Goal: Use online tool/utility: Use online tool/utility

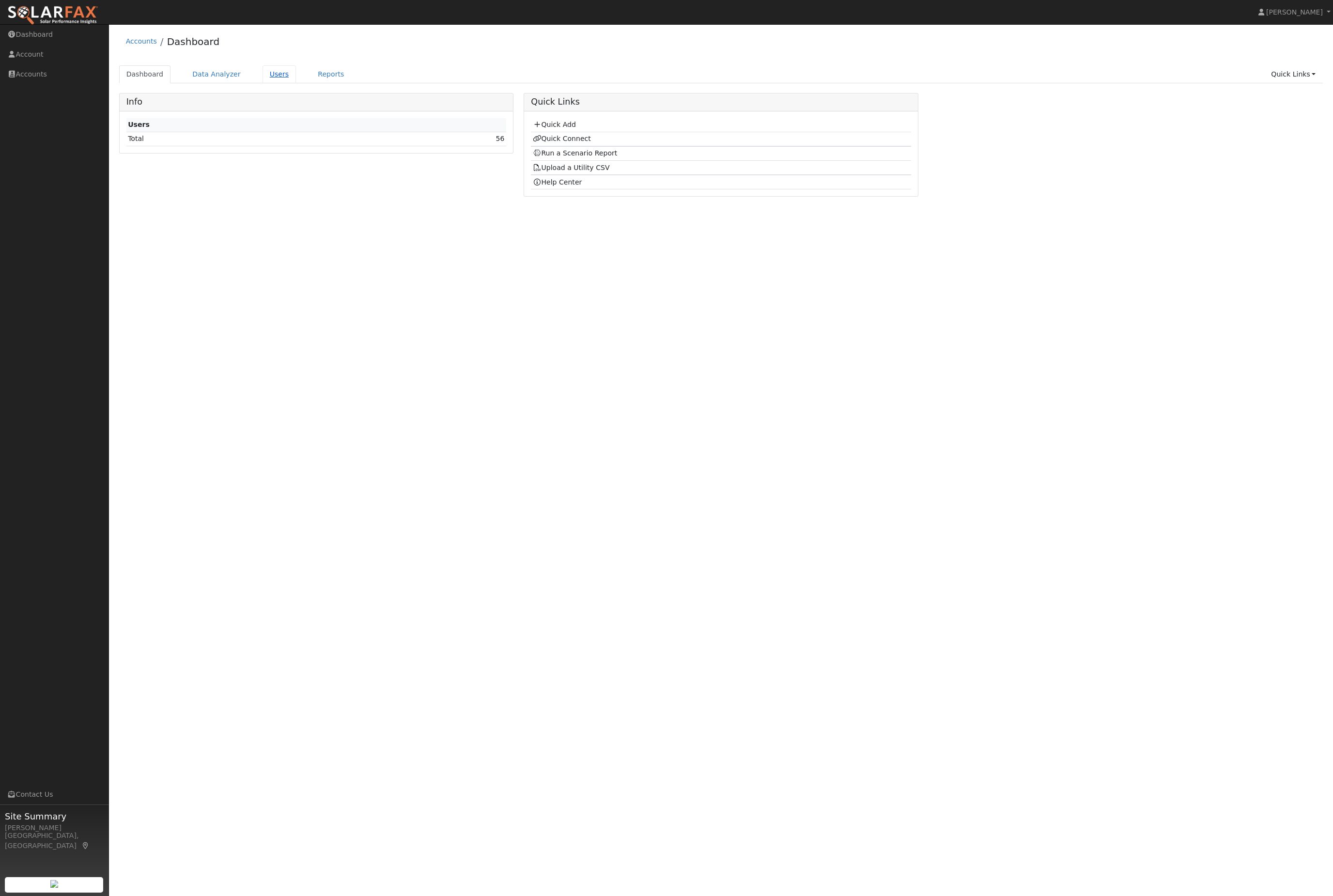
click at [285, 83] on link "Users" at bounding box center [280, 74] width 34 height 18
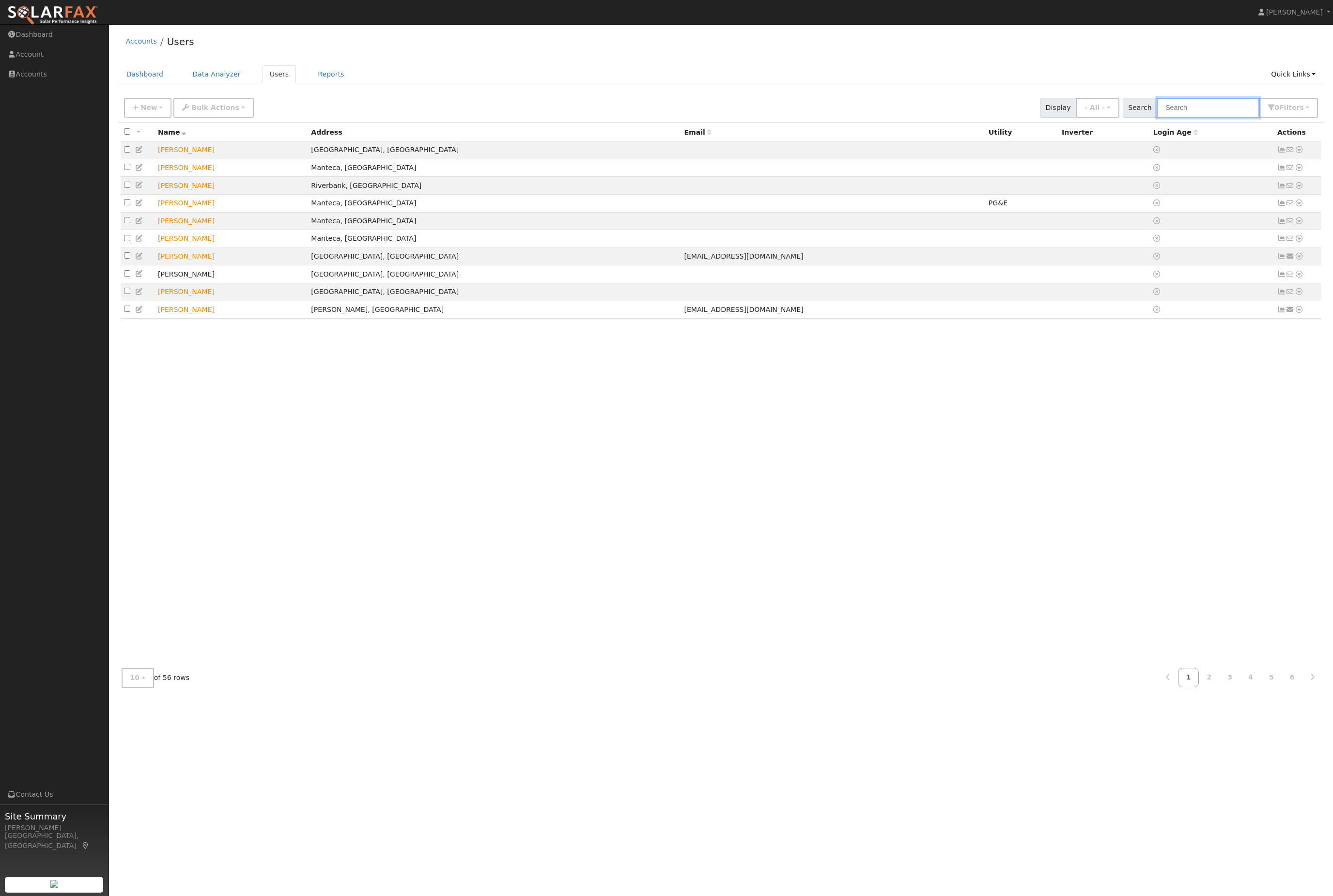
click at [1232, 115] on input "text" at bounding box center [1208, 107] width 102 height 20
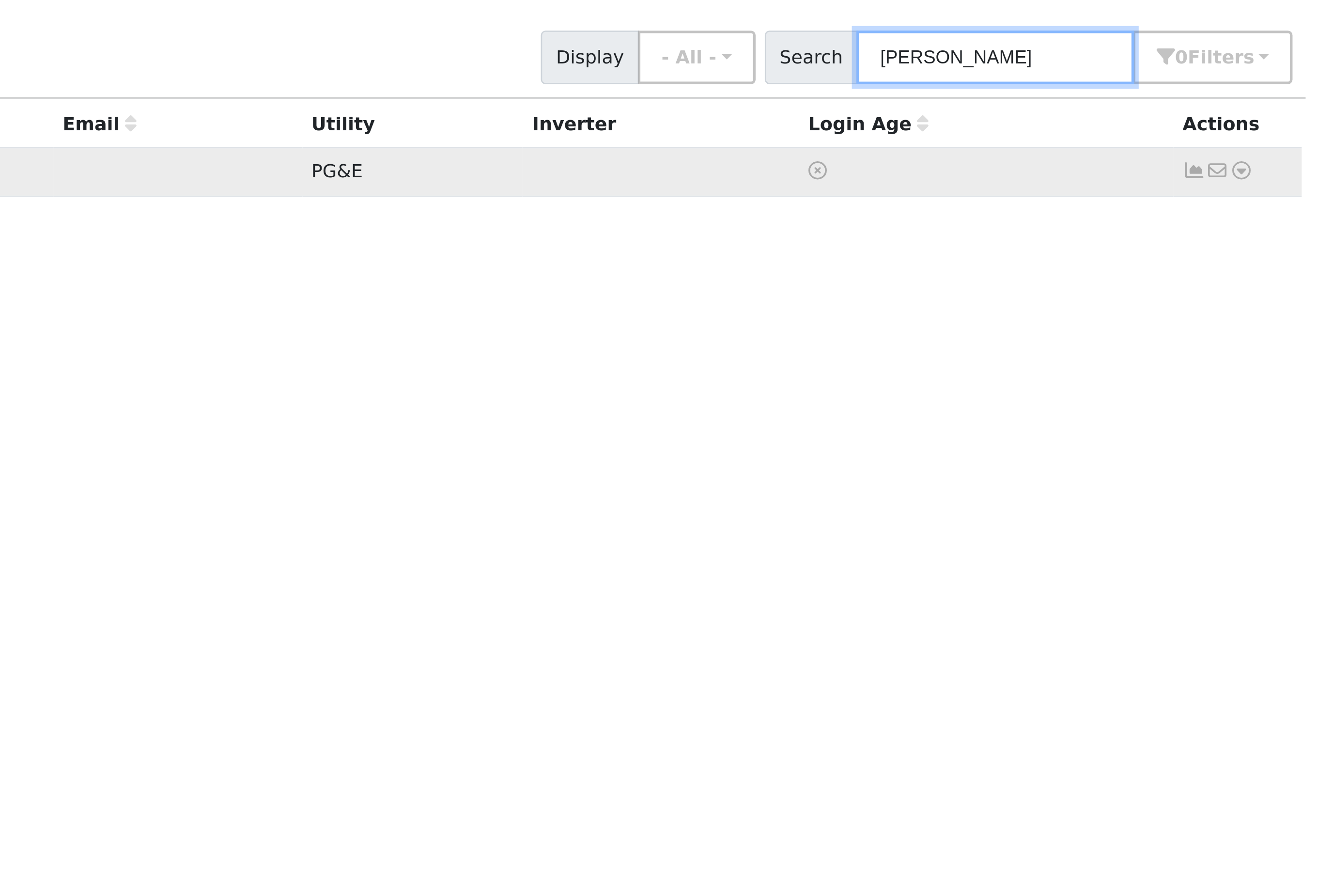
type input "paul read"
click at [1295, 146] on icon at bounding box center [1299, 150] width 9 height 7
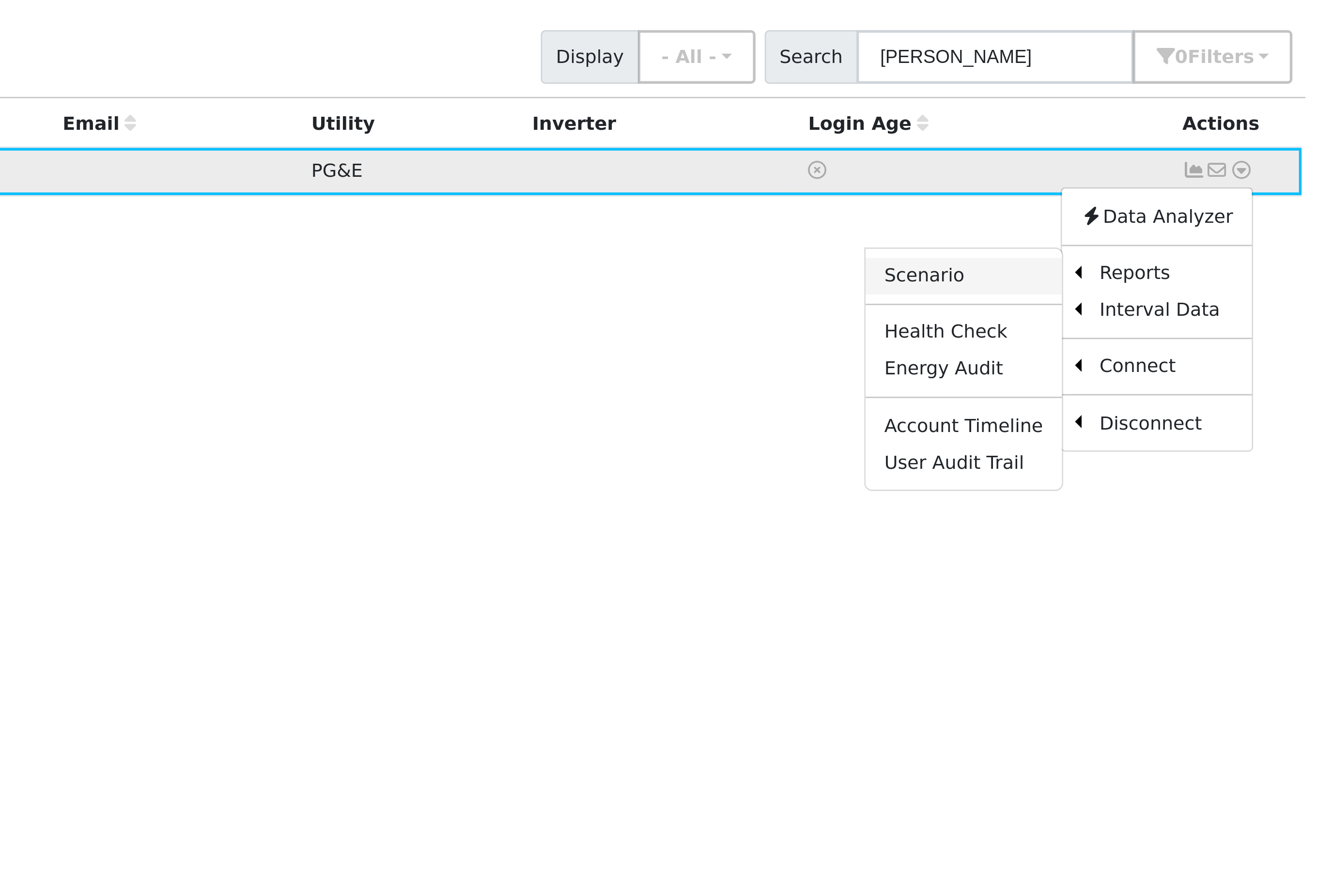
click at [1160, 182] on link "Scenario" at bounding box center [1196, 189] width 72 height 14
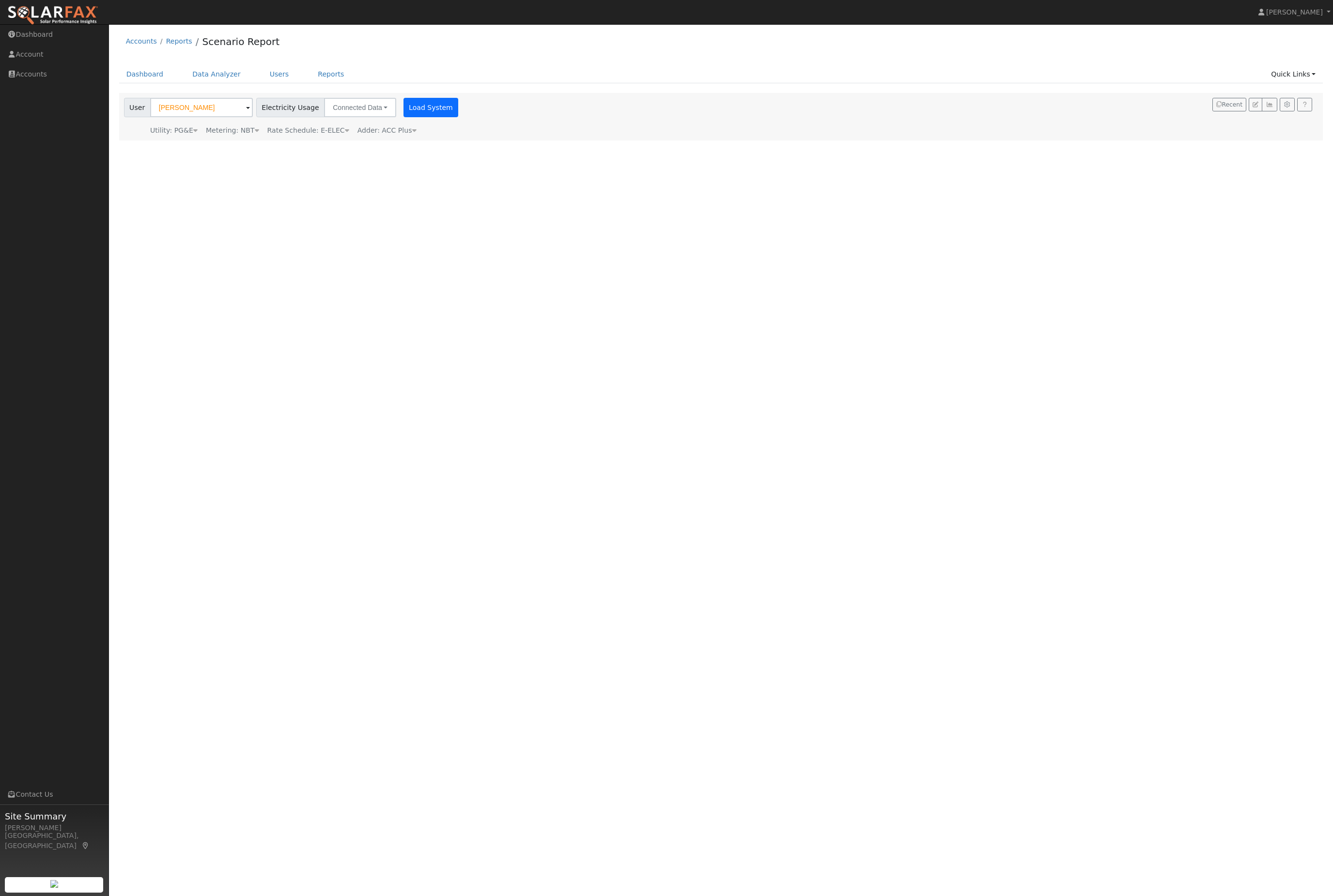
click at [459, 117] on button "Load System" at bounding box center [431, 107] width 55 height 20
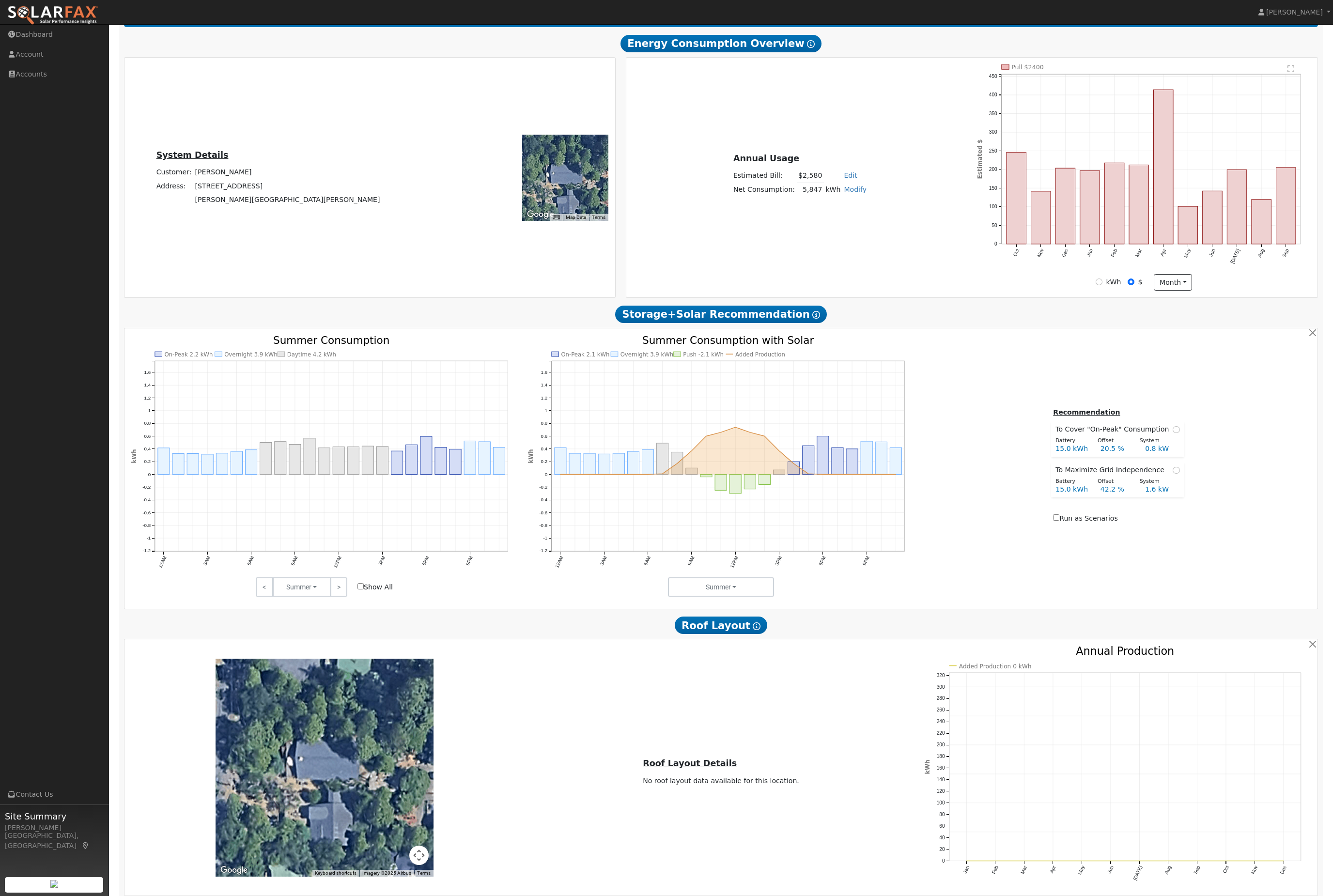
scroll to position [246, 0]
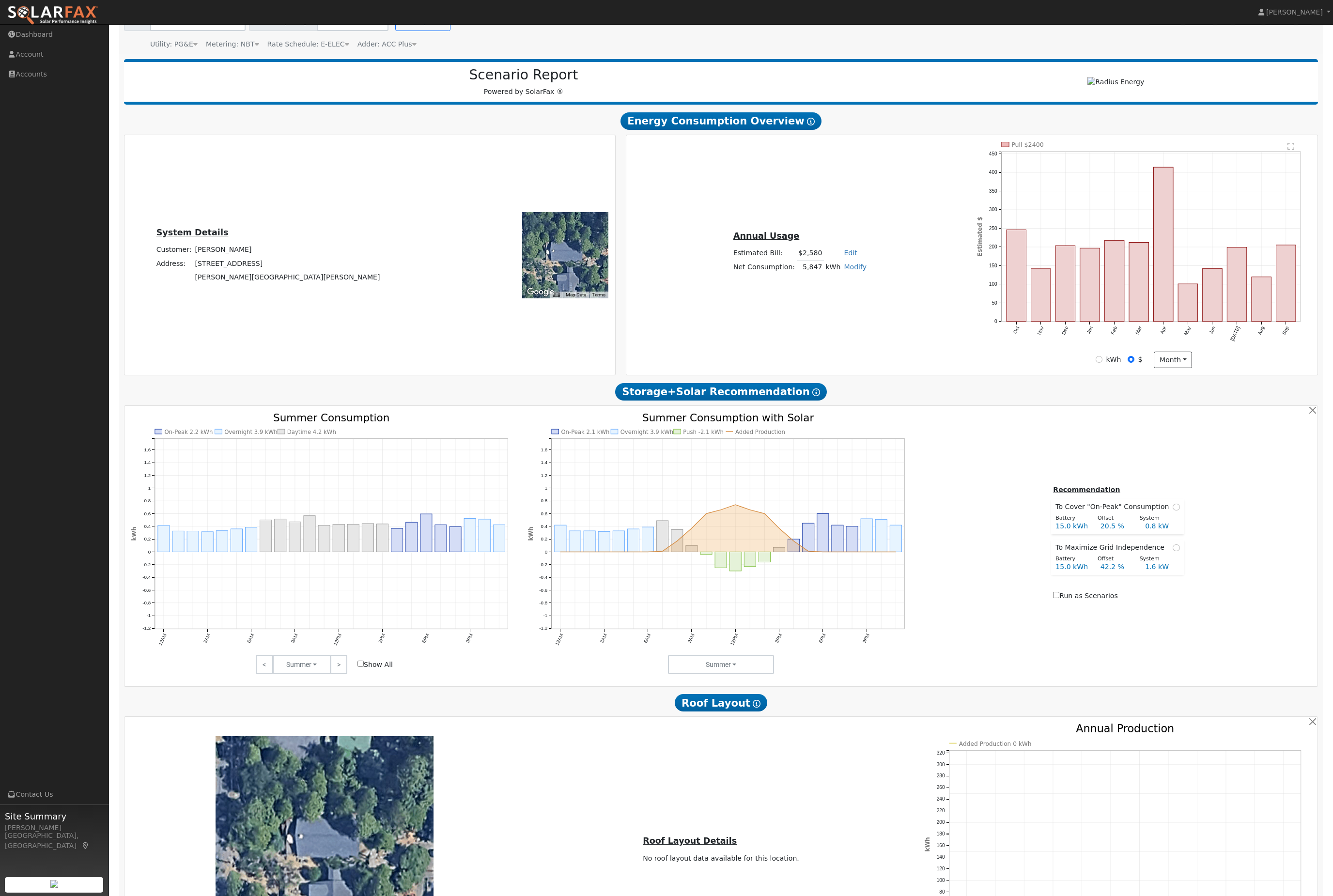
click at [486, 895] on div "To navigate the map with touch gestures double-tap and hold your finger on the …" at bounding box center [325, 845] width 397 height 218
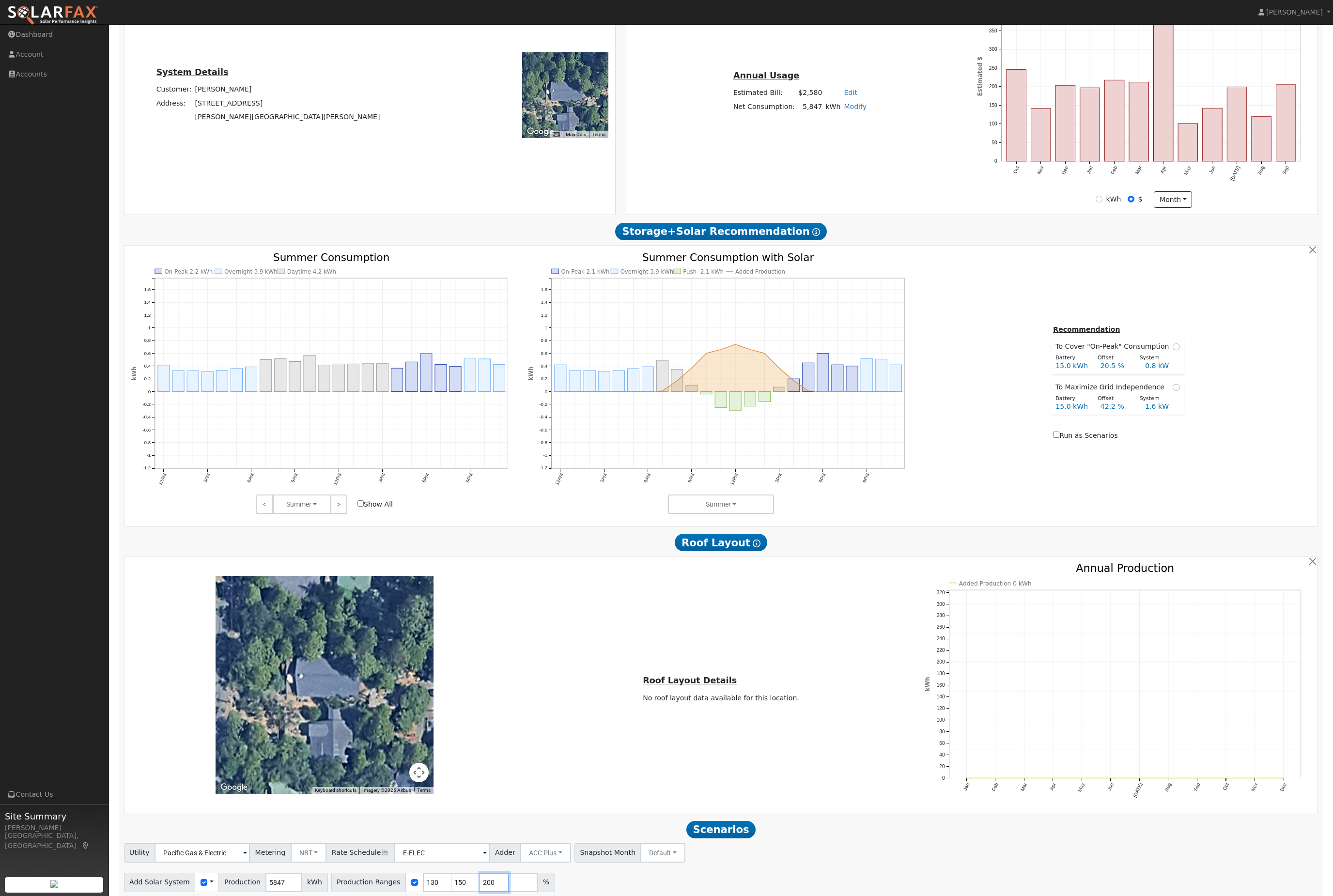
click at [494, 892] on input "200" at bounding box center [494, 882] width 29 height 20
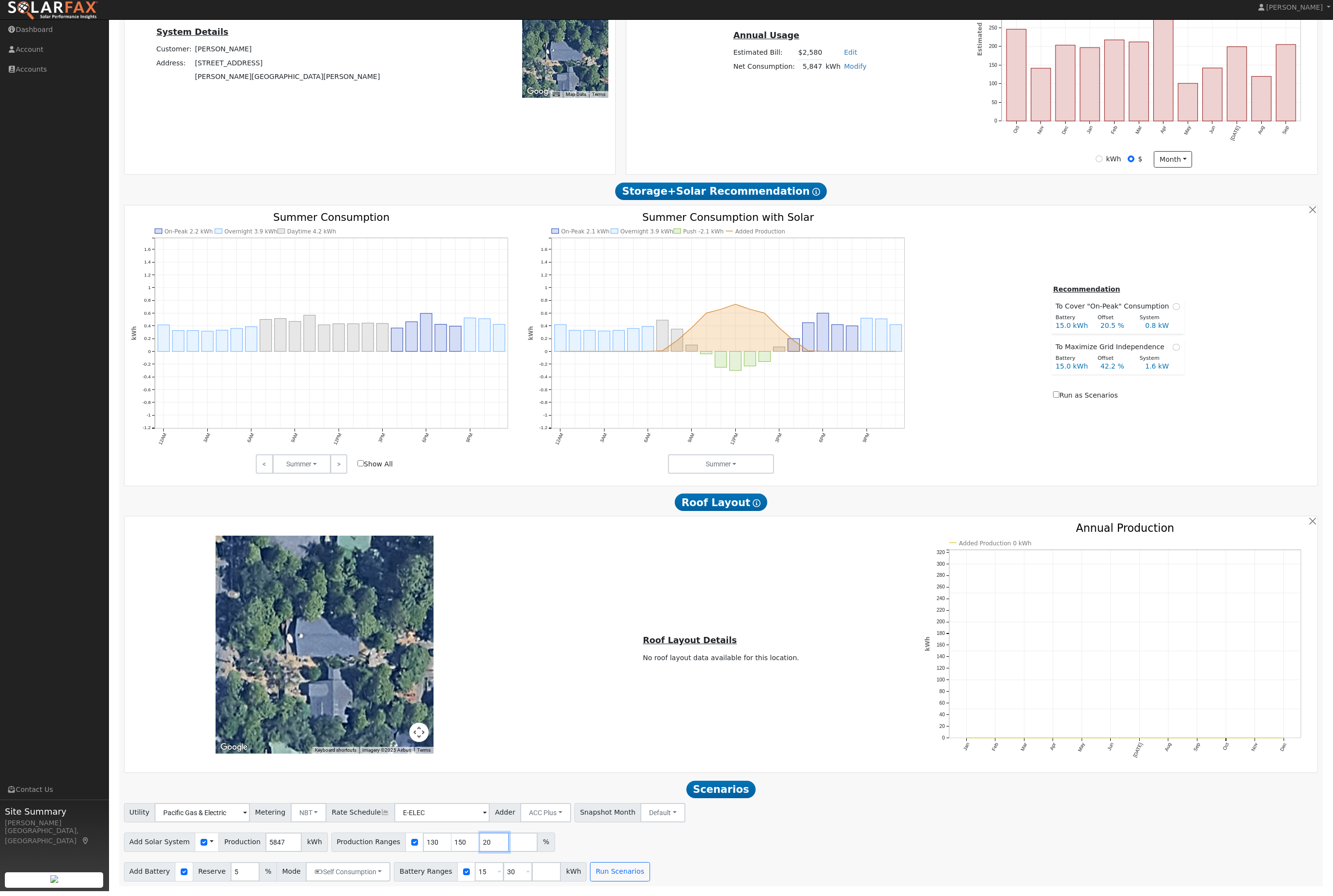
type input "2"
click at [481, 837] on input "150" at bounding box center [466, 846] width 29 height 20
type input "1"
click at [449, 837] on input "130" at bounding box center [438, 846] width 29 height 20
type input "1"
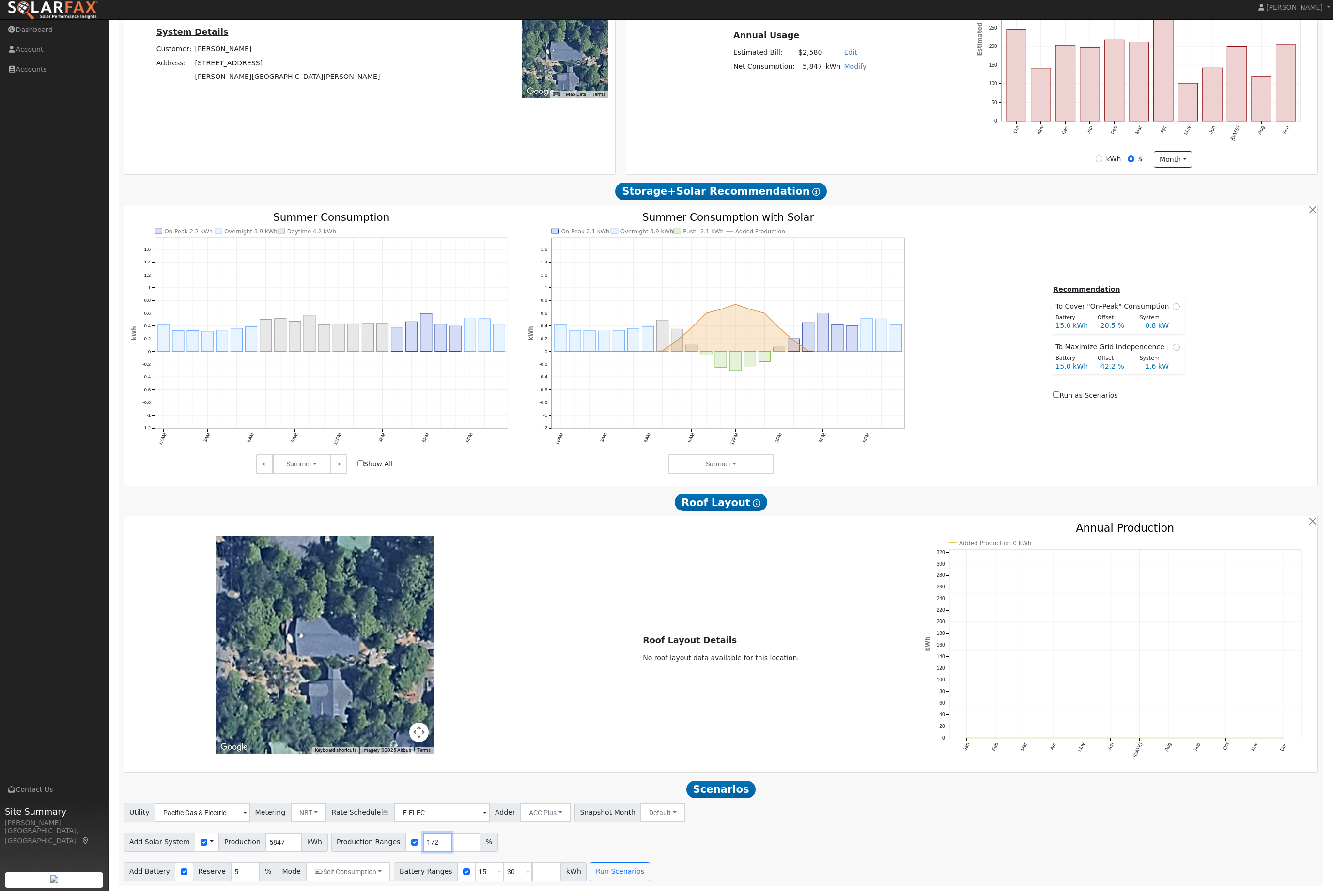
type input "172"
click at [532, 867] on input "30" at bounding box center [518, 876] width 29 height 20
type input "3"
click at [503, 873] on input "15" at bounding box center [490, 876] width 29 height 20
type input "1"
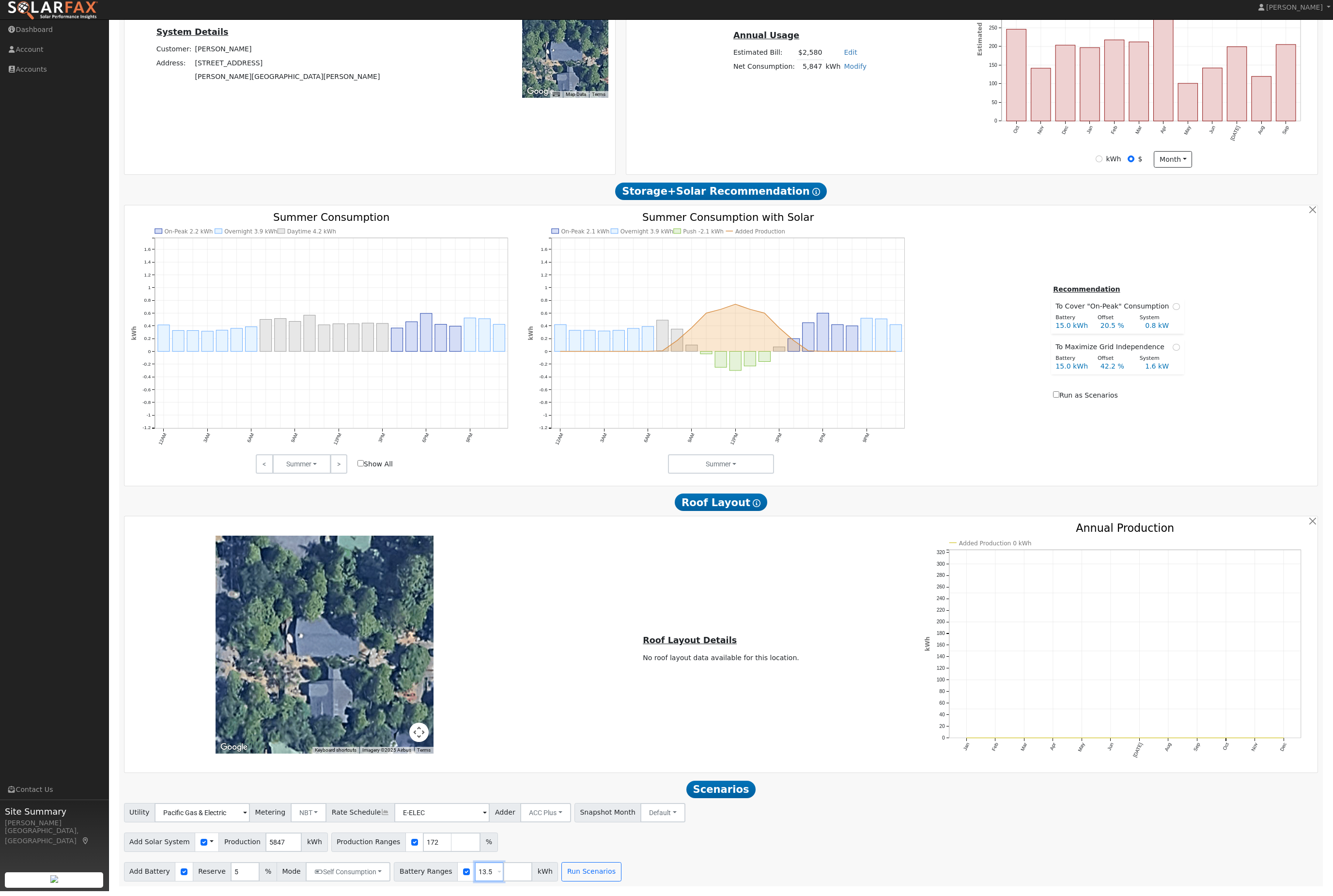
type input "13.5"
click at [647, 863] on div "Add Battery Reserve 5 % Mode Self Consumption Self Consumption Peak Savings ACC…" at bounding box center [721, 875] width 1197 height 23
click at [621, 871] on button "Run Scenarios" at bounding box center [590, 876] width 59 height 20
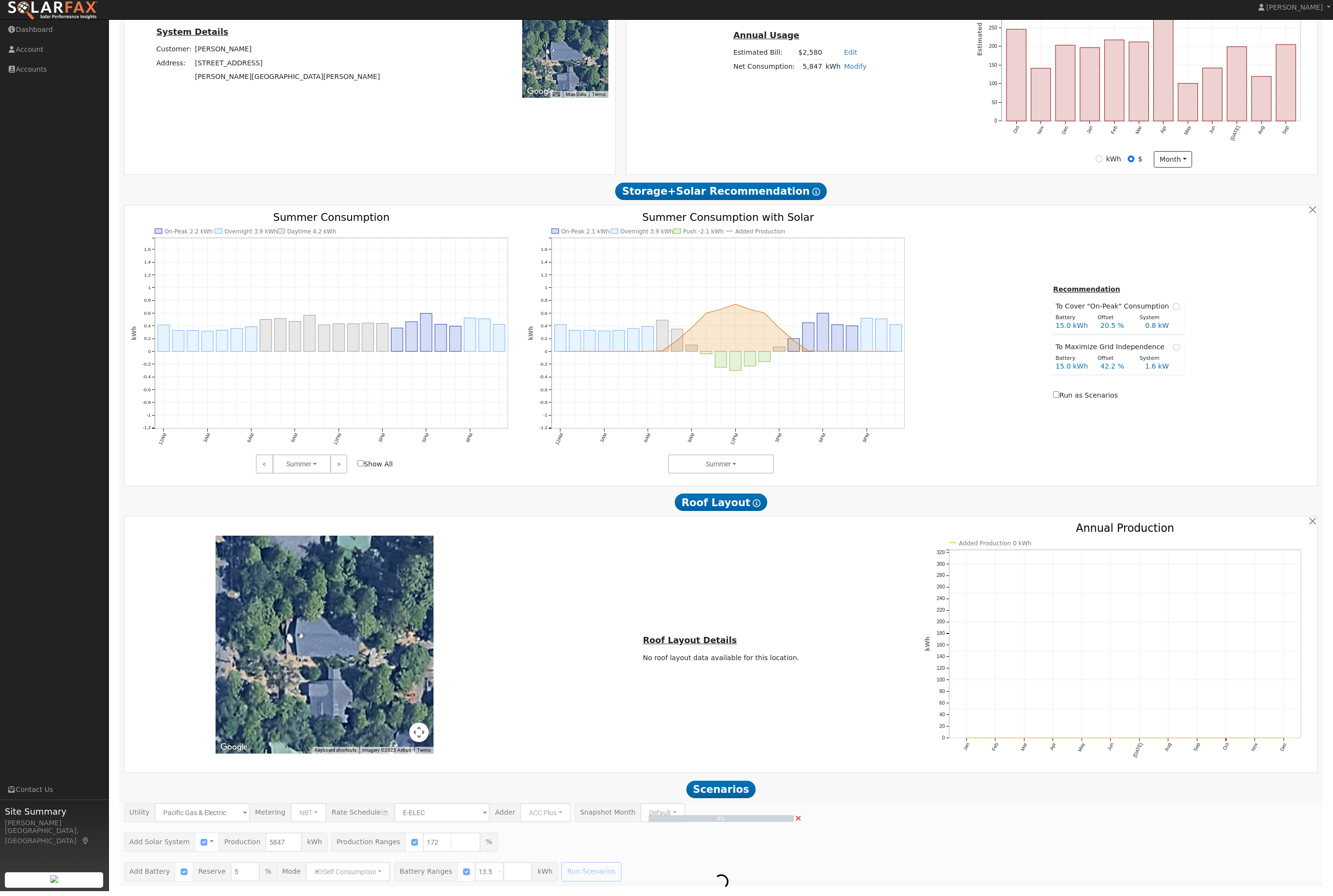
scroll to position [246, 0]
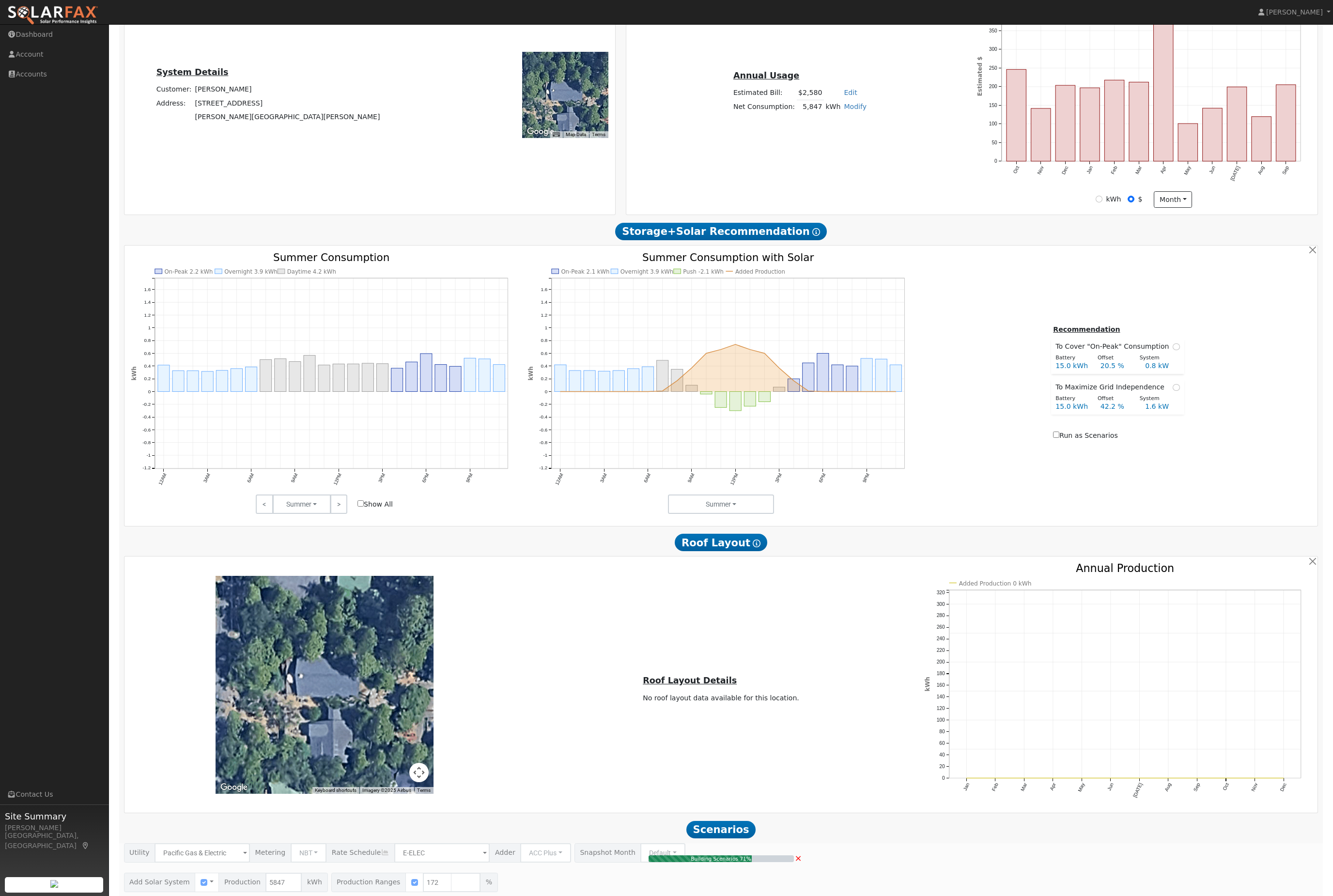
type input "6.7"
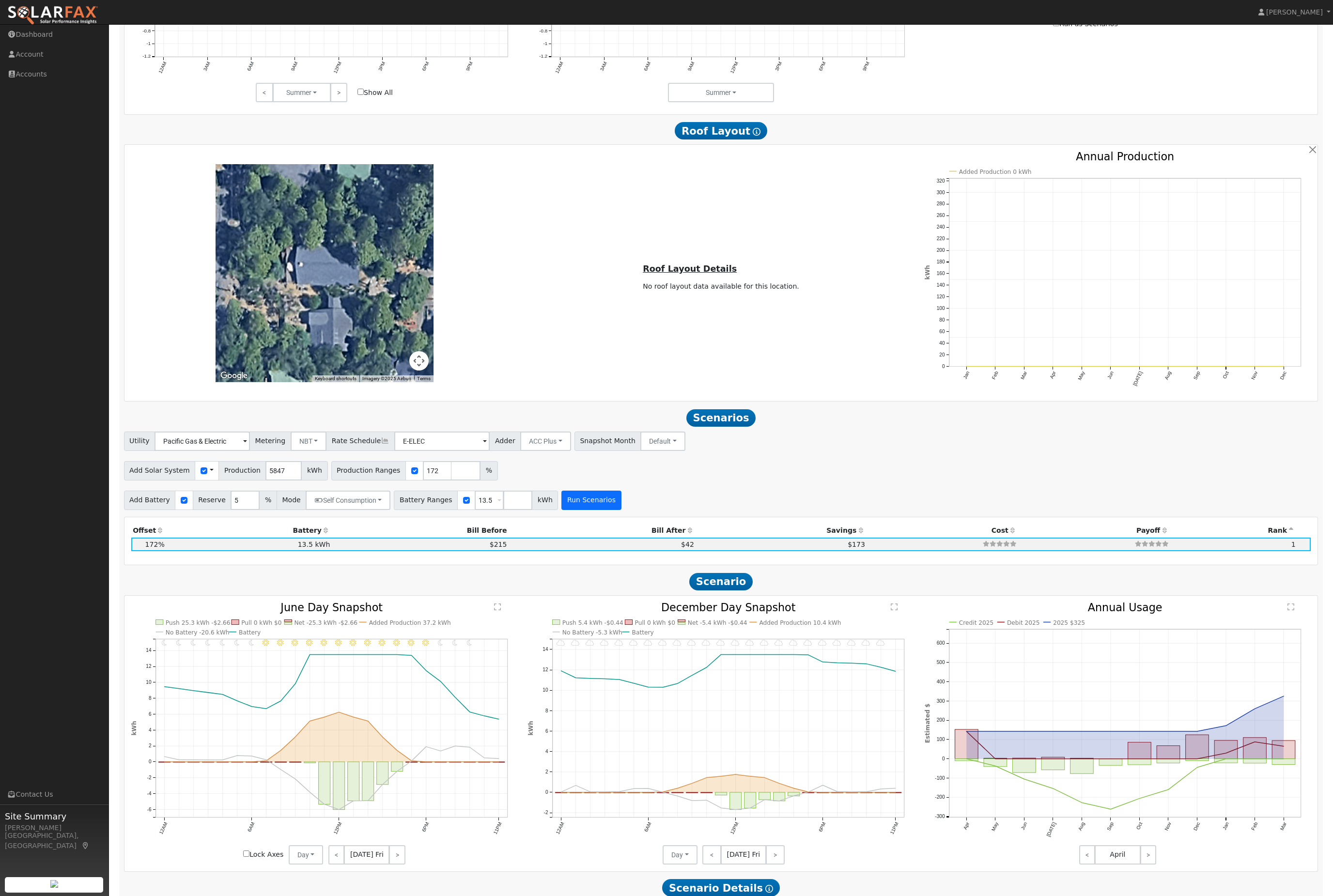
scroll to position [617, 0]
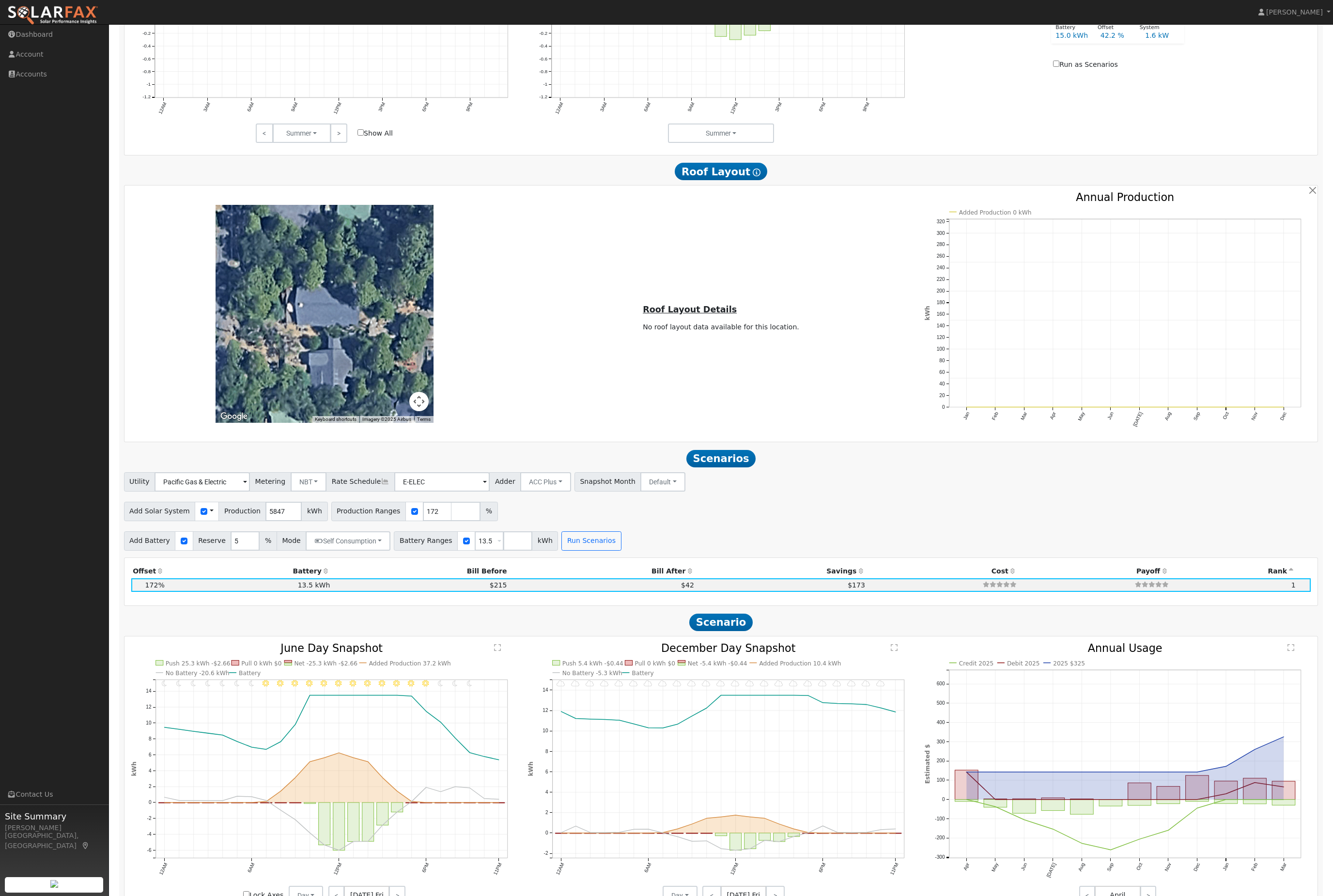
click at [441, 491] on input "E-ELEC" at bounding box center [442, 482] width 95 height 20
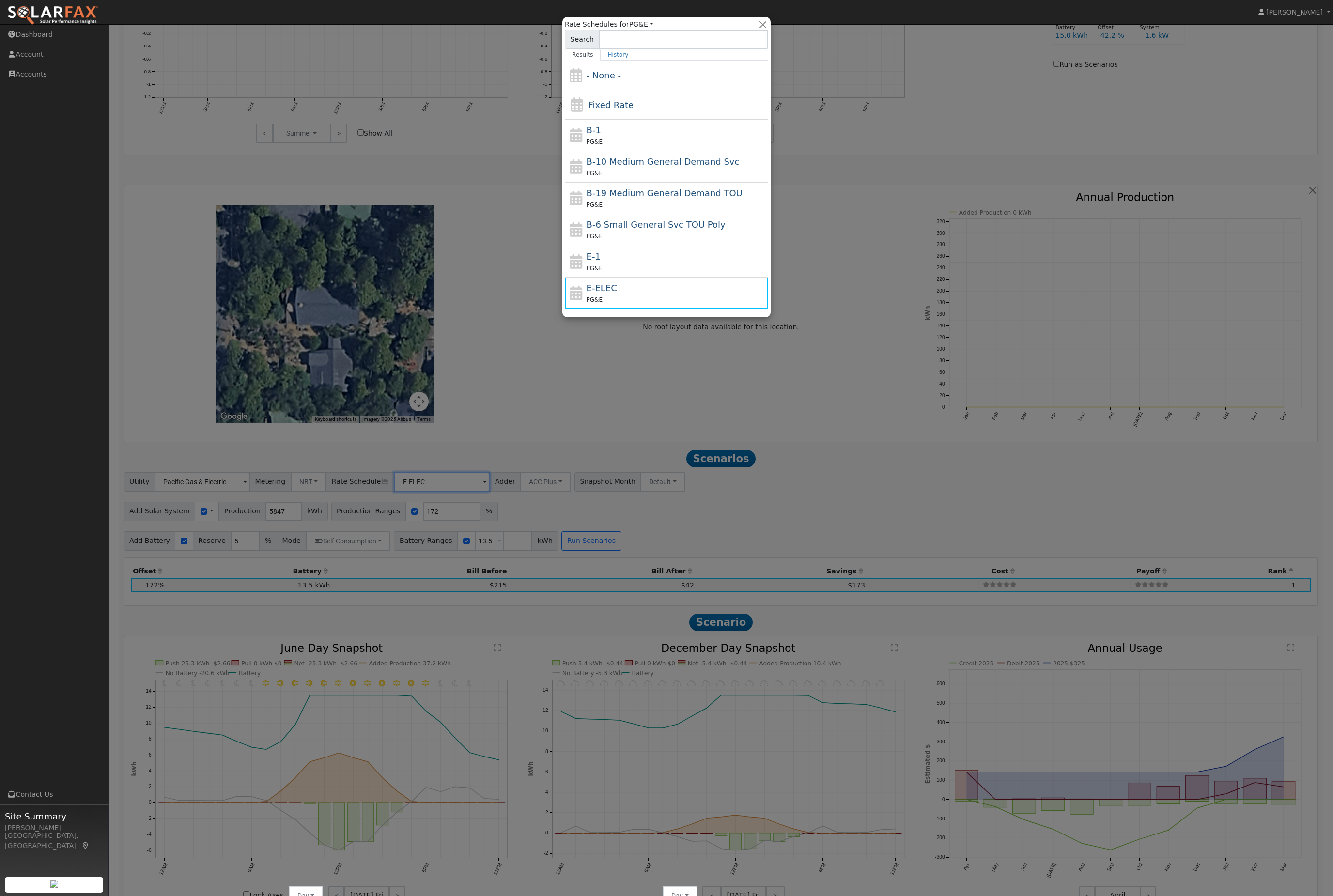
click at [427, 538] on div at bounding box center [666, 448] width 1333 height 896
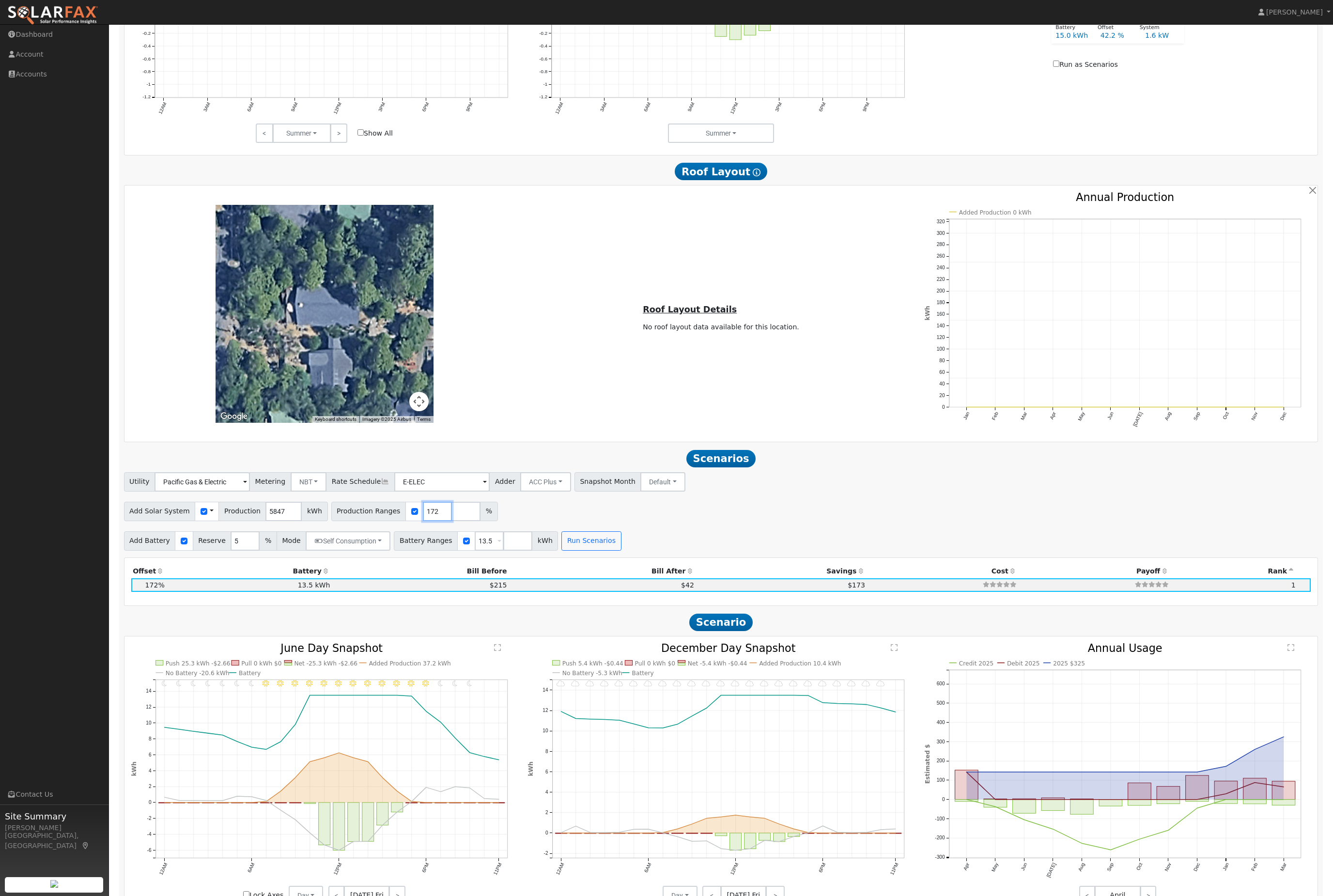
click at [452, 521] on input "172" at bounding box center [438, 511] width 29 height 20
type input "1"
type input "200"
click at [621, 550] on button "Run Scenarios" at bounding box center [590, 541] width 59 height 20
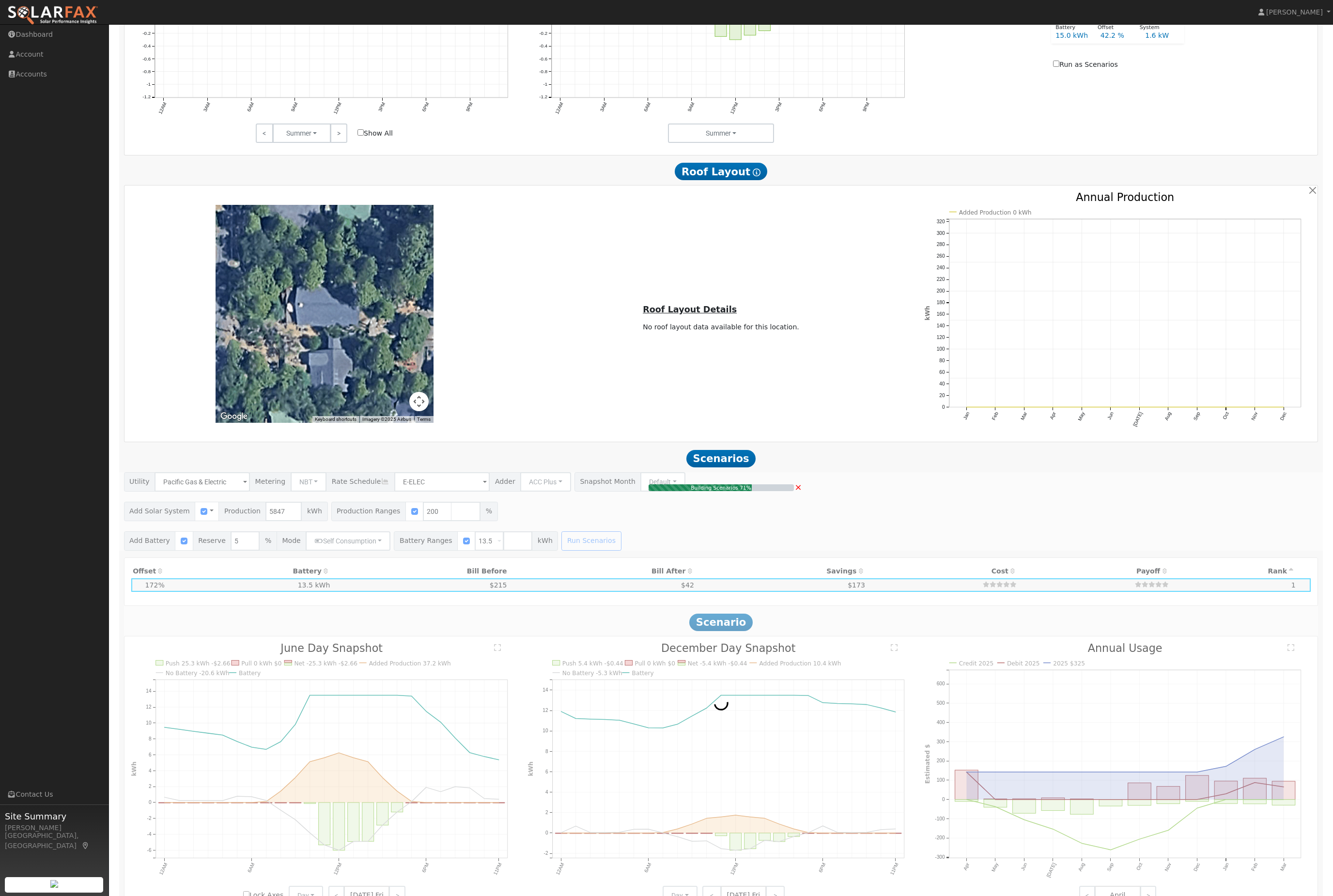
type input "7.8"
type input "$28,845"
type input "$12,839"
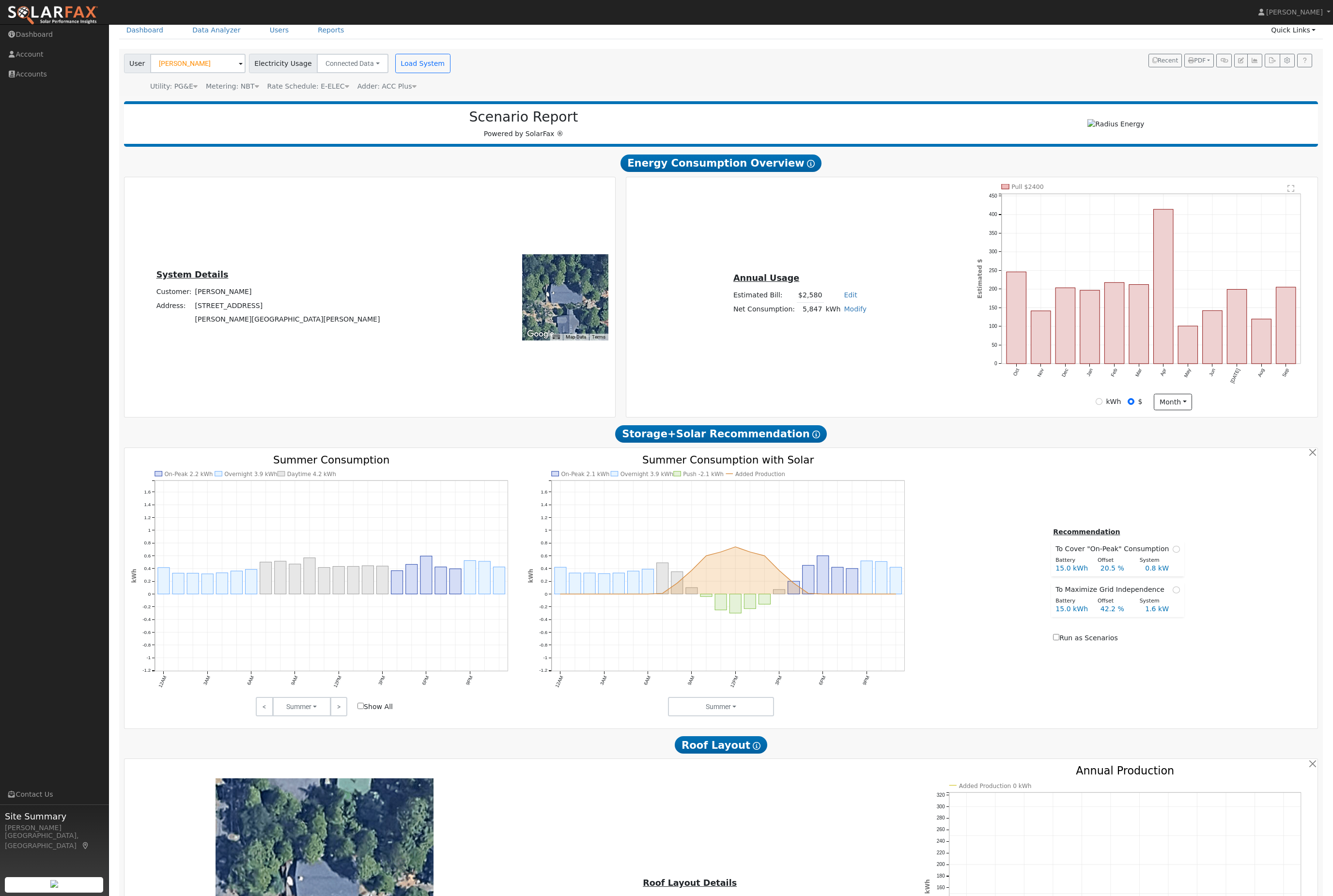
scroll to position [141, 0]
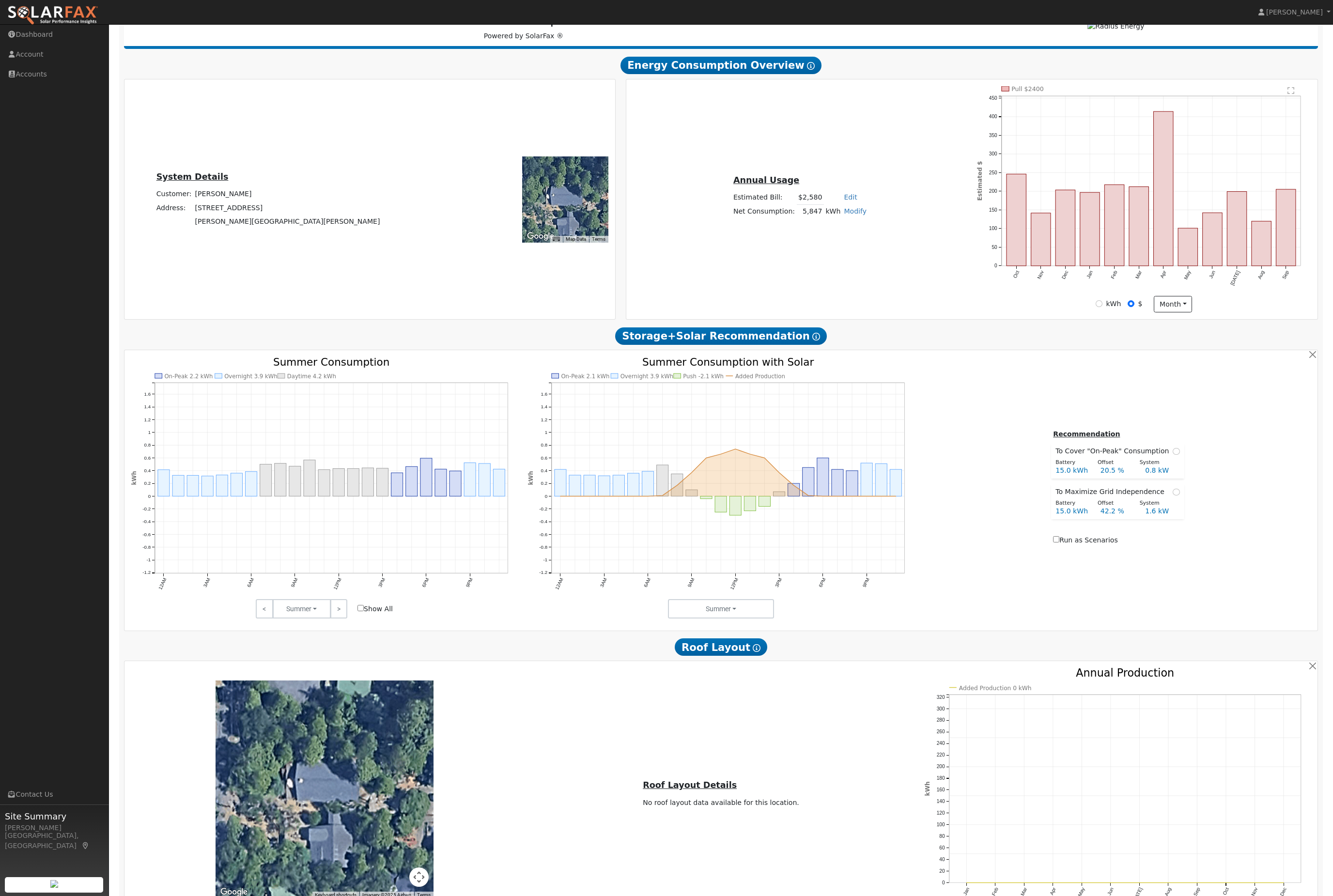
click at [359, 611] on input "Show All" at bounding box center [360, 608] width 7 height 7
click at [308, 618] on button "Summer" at bounding box center [301, 609] width 58 height 20
click at [323, 650] on link "Fall" at bounding box center [307, 644] width 68 height 14
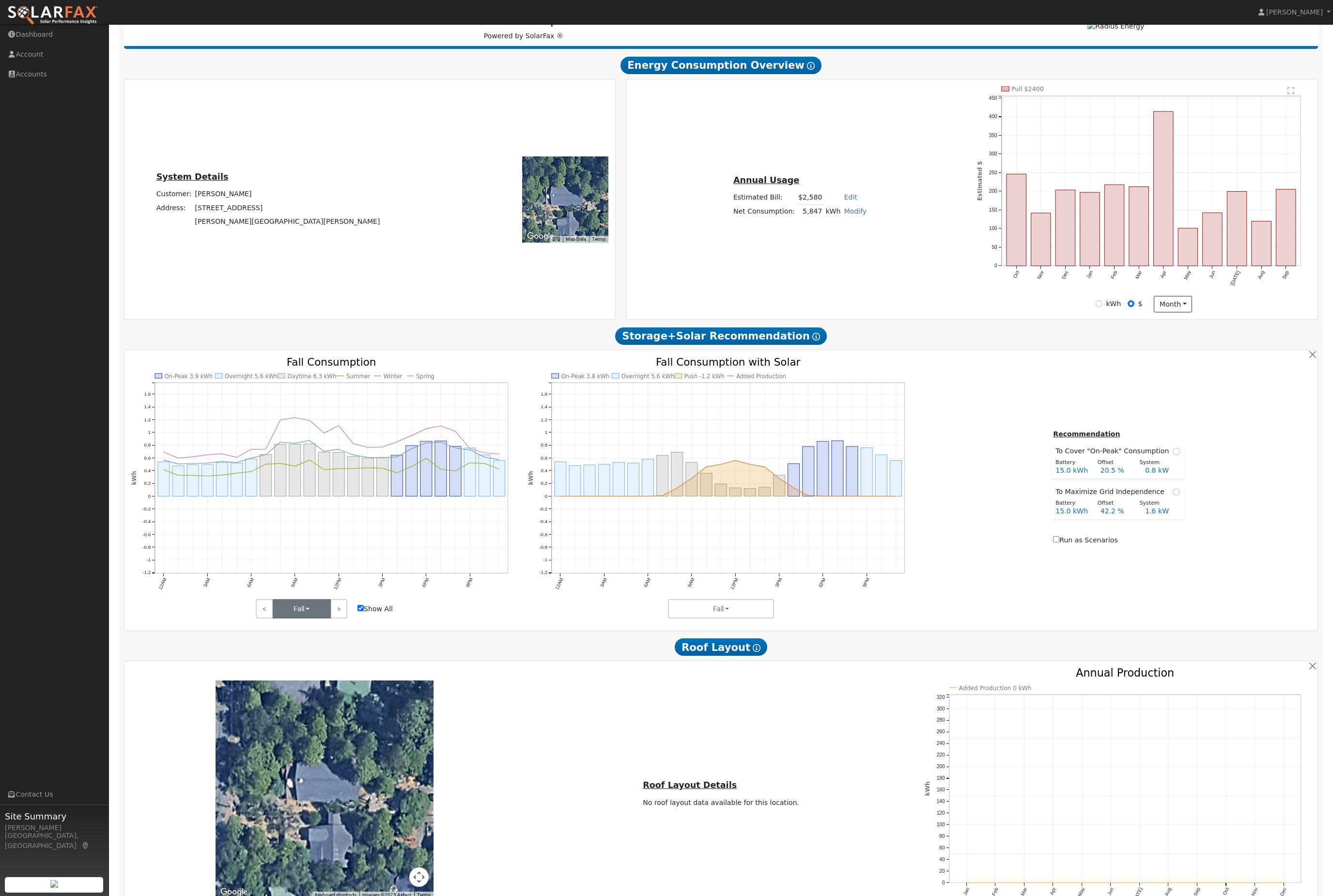
click at [319, 618] on button "Fall" at bounding box center [301, 609] width 58 height 20
click at [327, 664] on link "Winter" at bounding box center [307, 657] width 68 height 14
click at [314, 618] on button "Winter" at bounding box center [301, 609] width 58 height 20
click at [333, 678] on link "Spring" at bounding box center [307, 671] width 68 height 14
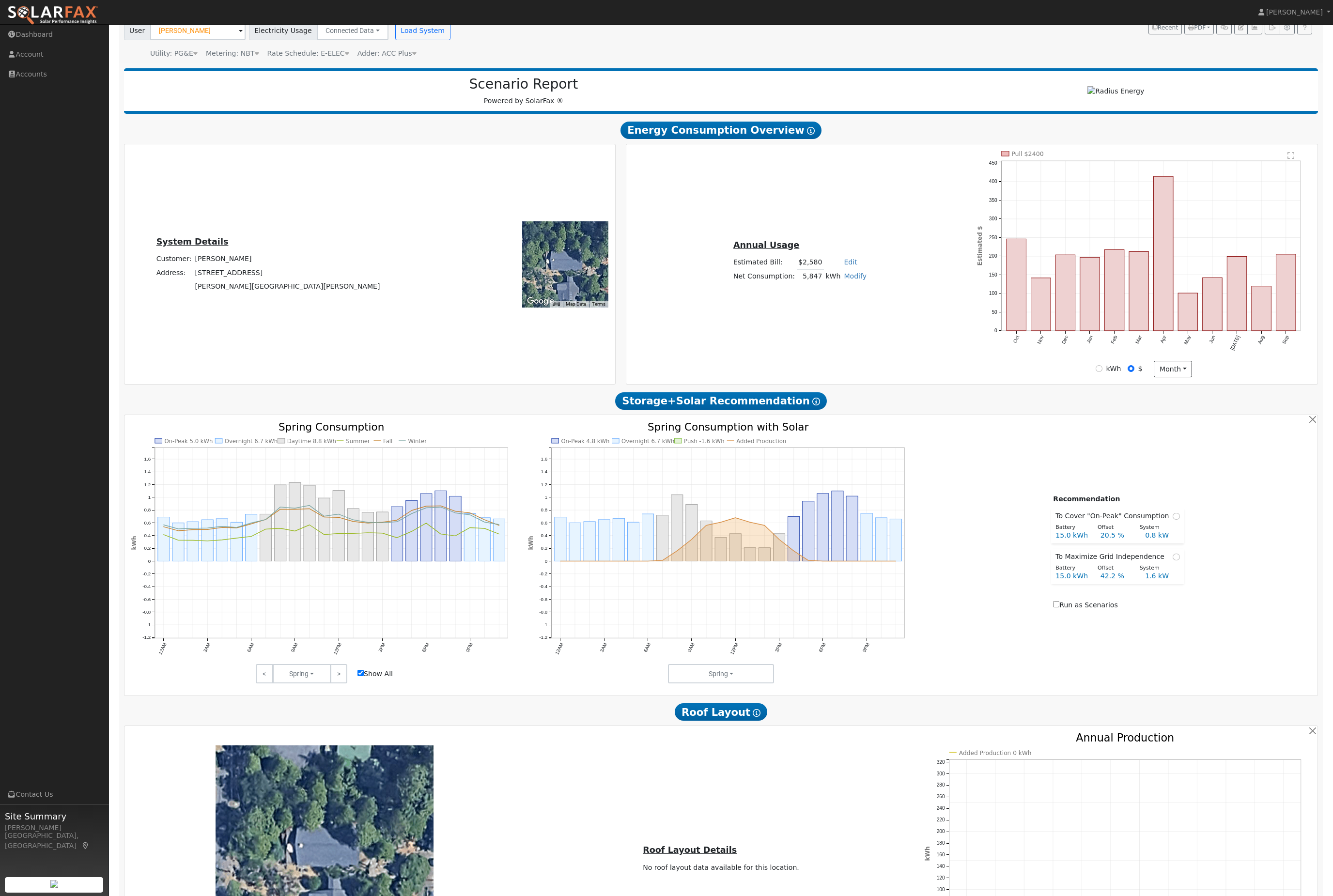
scroll to position [0, 0]
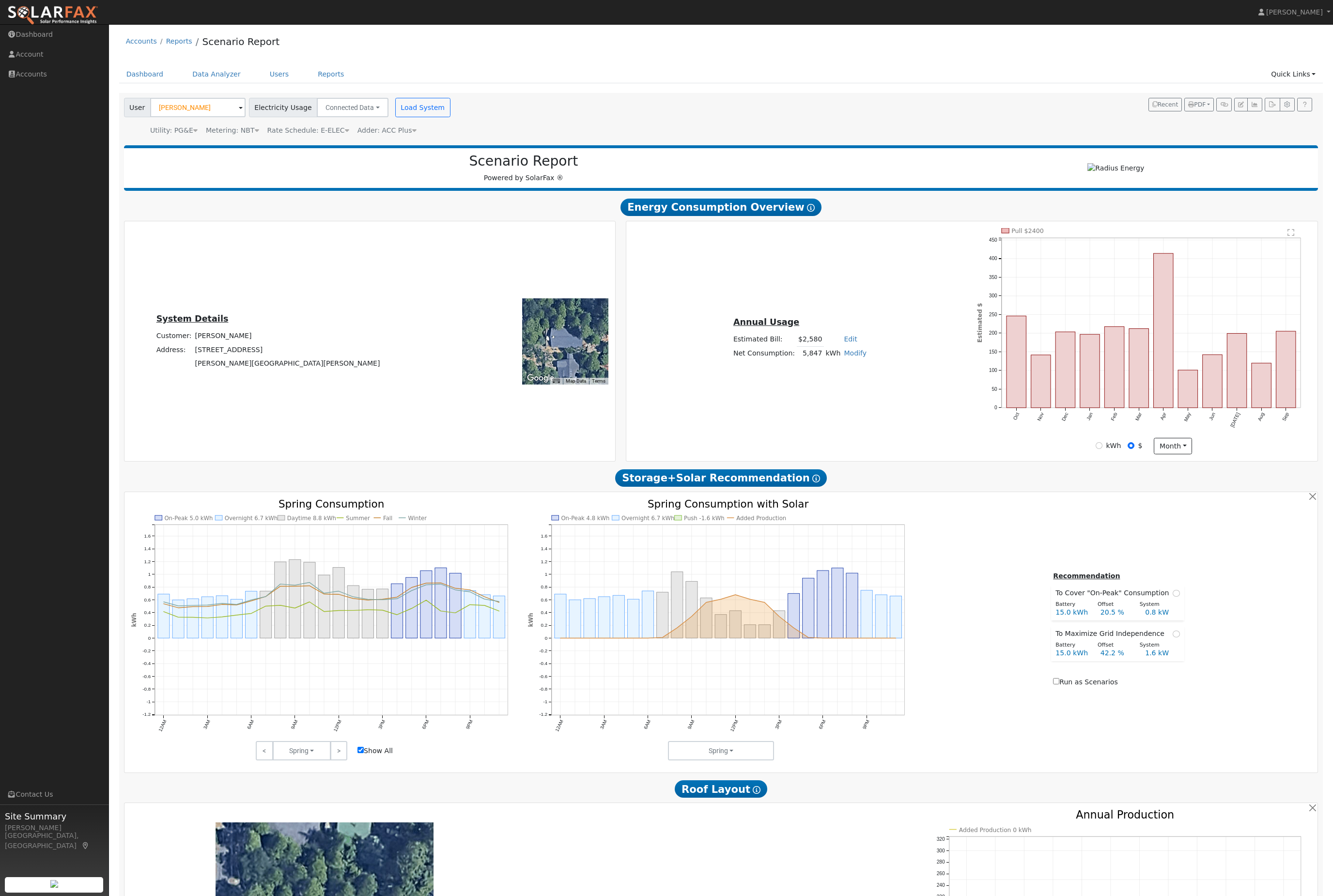
click at [1005, 689] on div "Recommendation To Cover "On-Peak" Consumption Battery Offset System 15.0 kWh 20…" at bounding box center [1117, 629] width 397 height 119
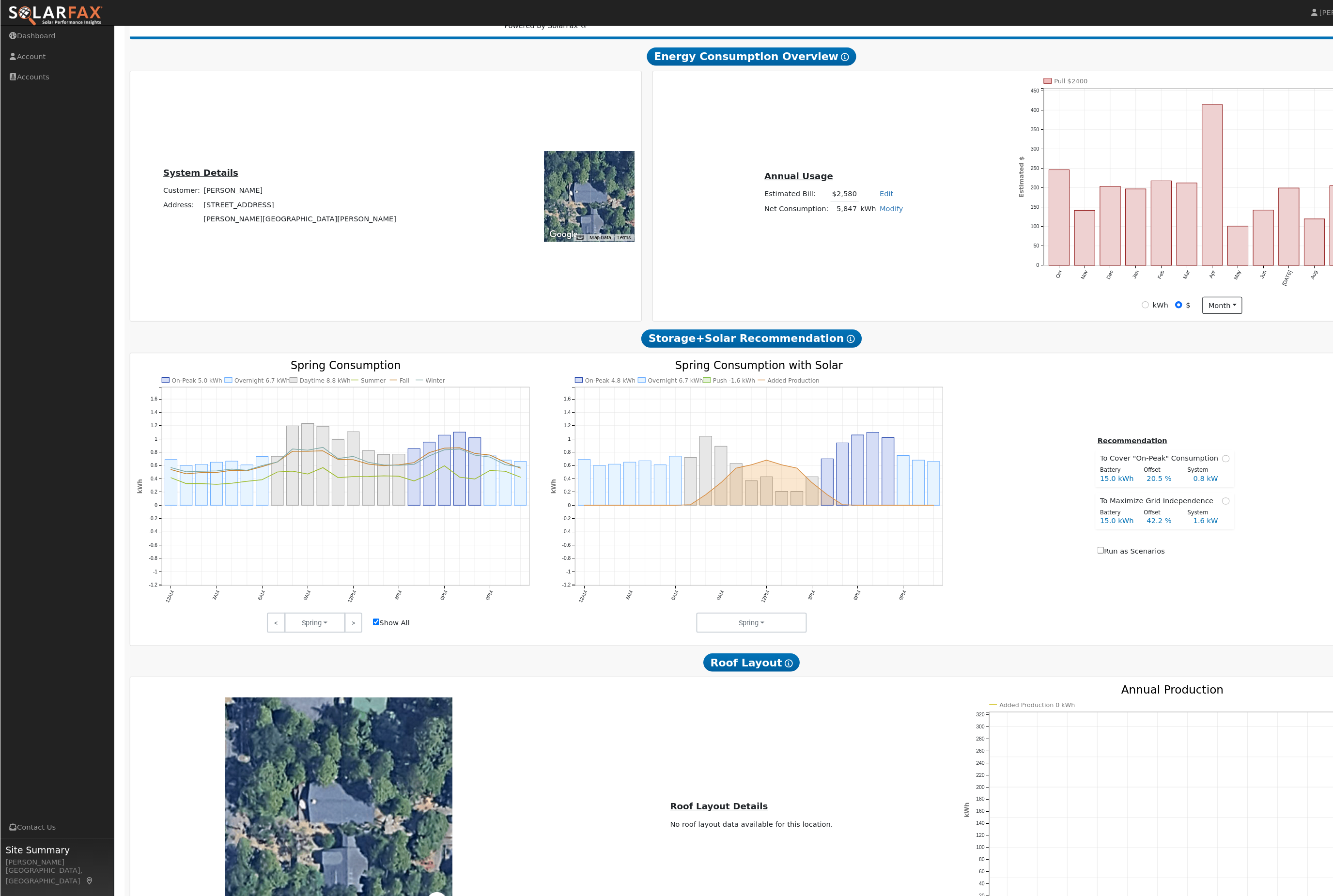
scroll to position [165, 0]
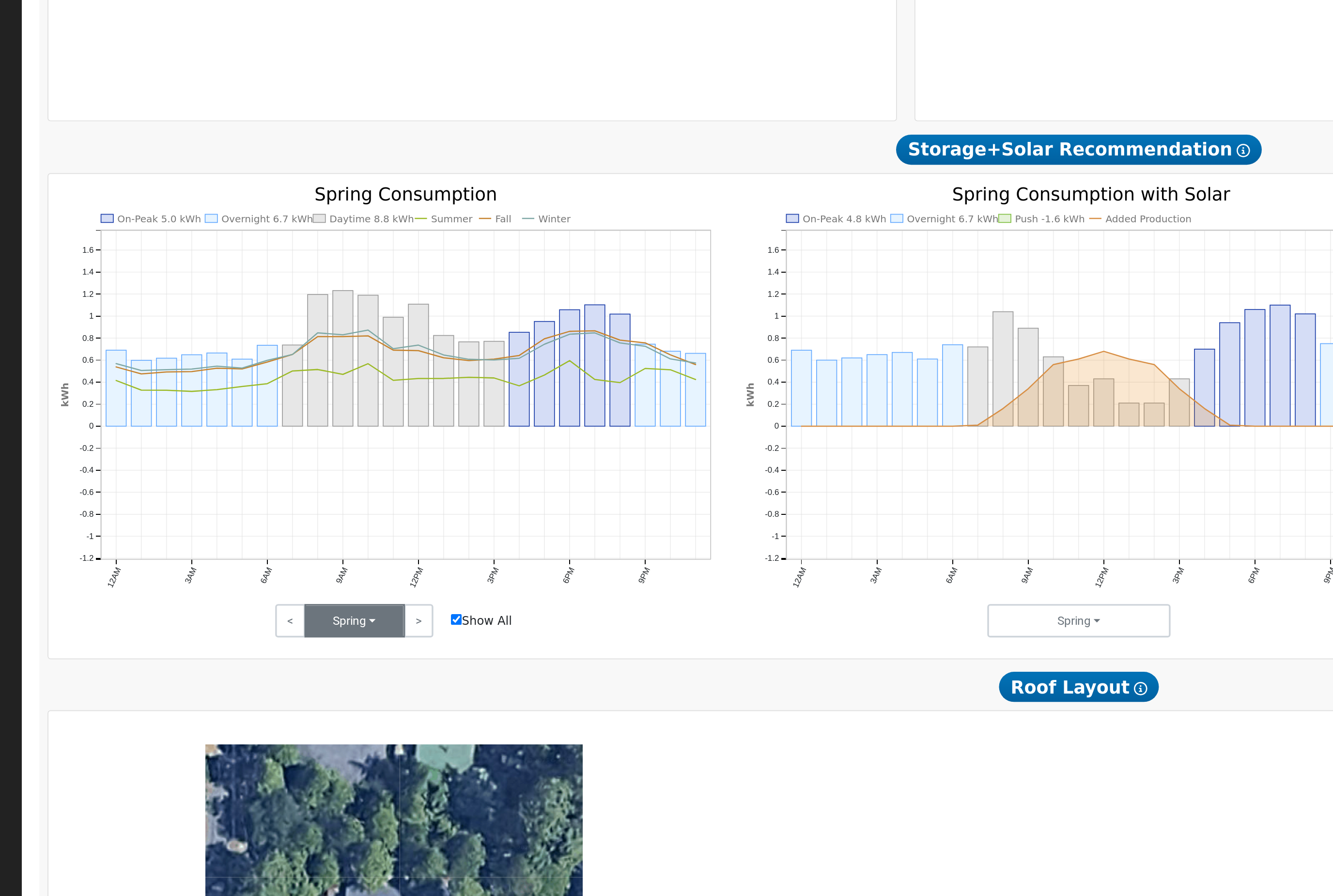
click at [272, 576] on button "Spring" at bounding box center [301, 585] width 58 height 20
click at [273, 600] on link "Summer" at bounding box center [307, 607] width 68 height 14
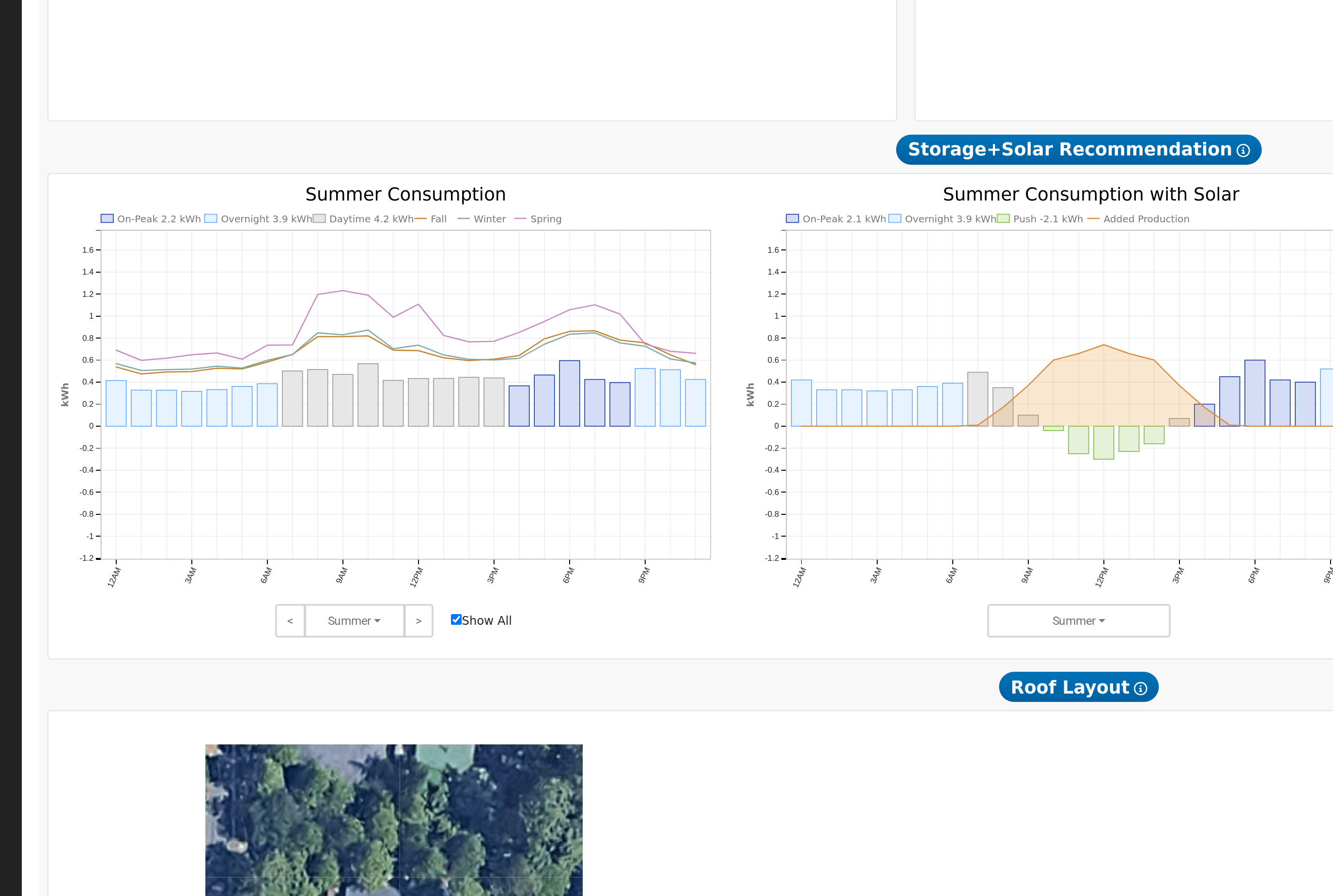
click at [357, 581] on label "Show All" at bounding box center [374, 585] width 35 height 11
click at [357, 581] on input "Show All" at bounding box center [360, 585] width 7 height 7
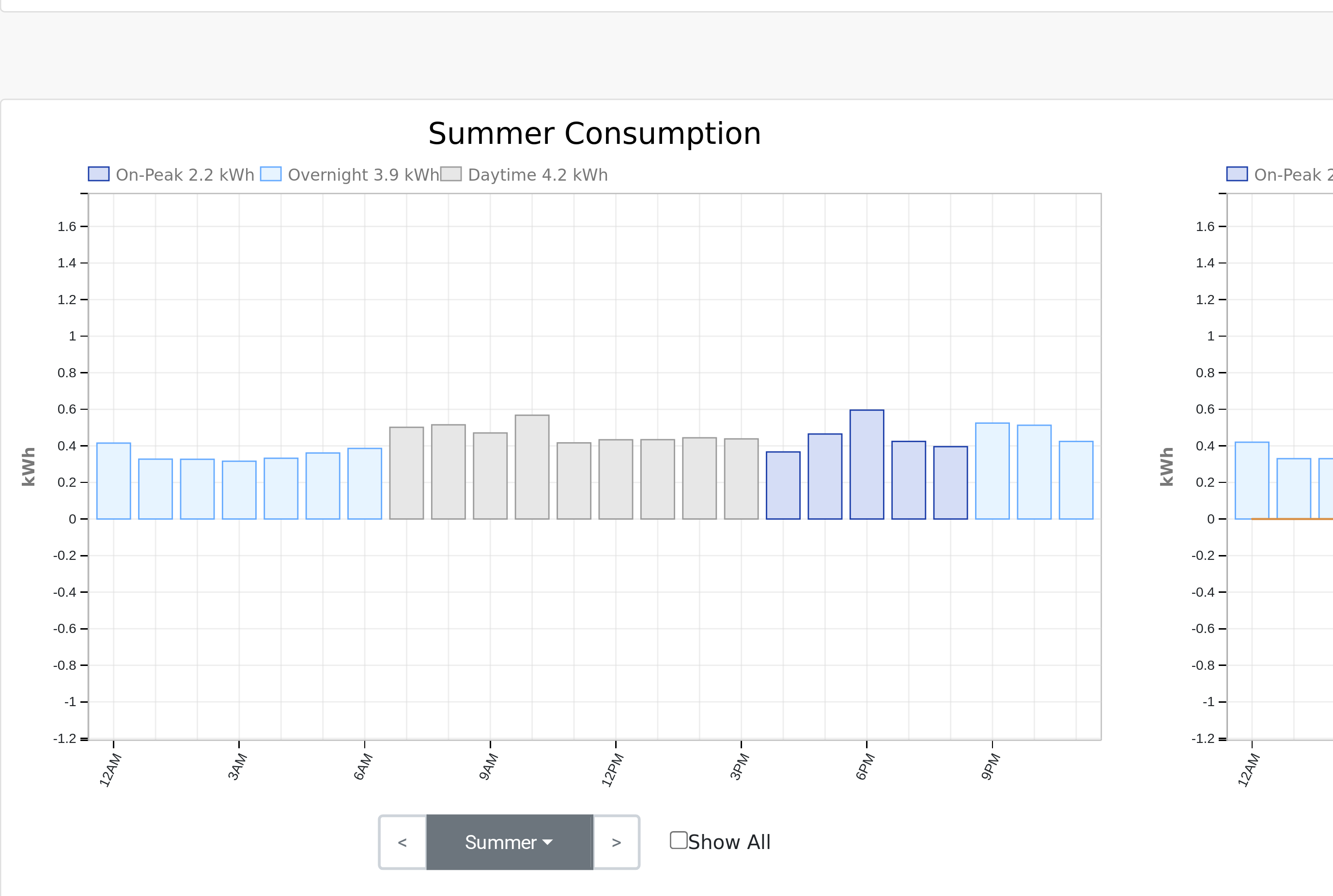
click at [272, 576] on button "Summer" at bounding box center [301, 585] width 58 height 20
click at [357, 581] on input "Show All" at bounding box center [360, 585] width 7 height 7
checkbox input "true"
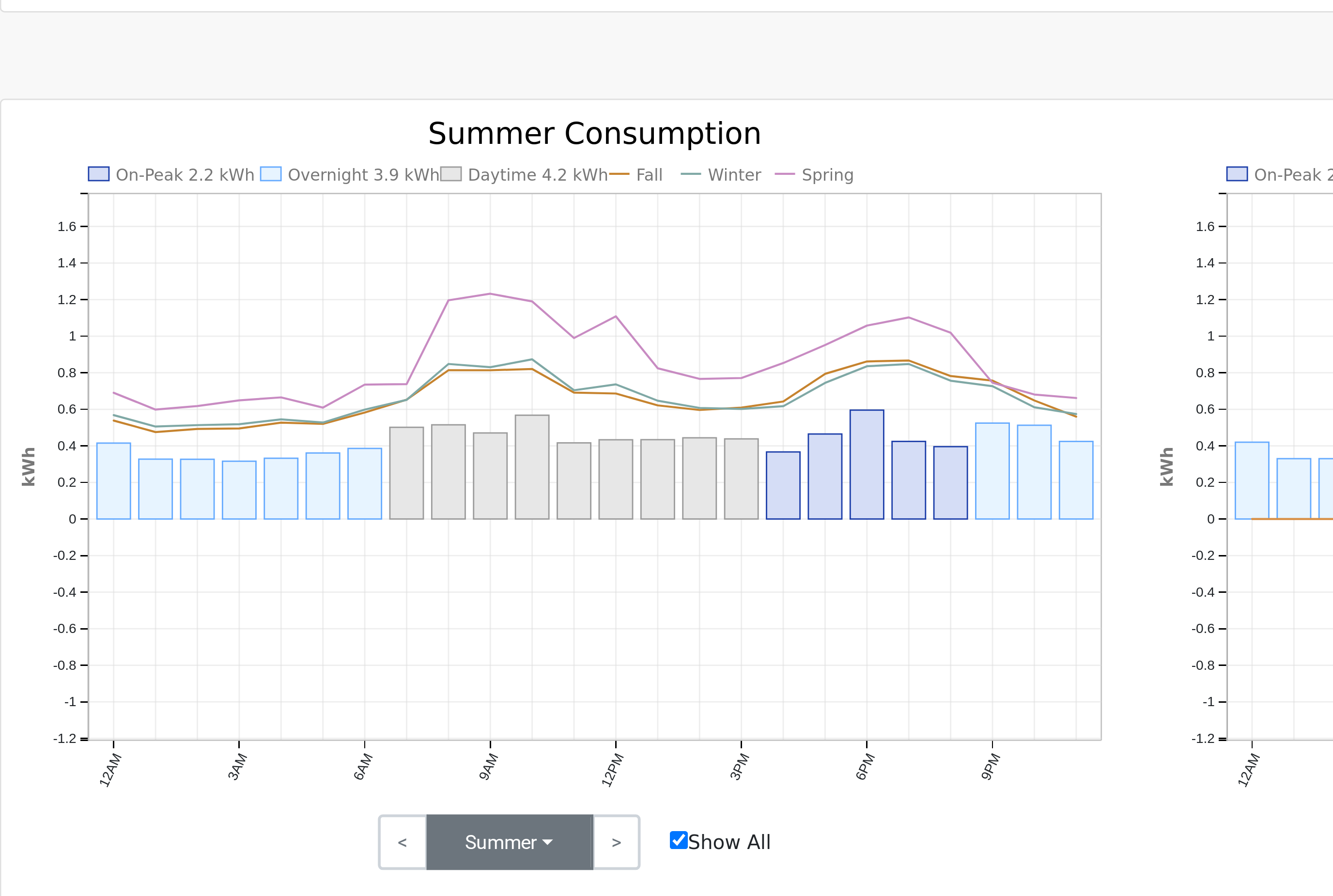
click at [272, 576] on button "Summer" at bounding box center [301, 585] width 58 height 20
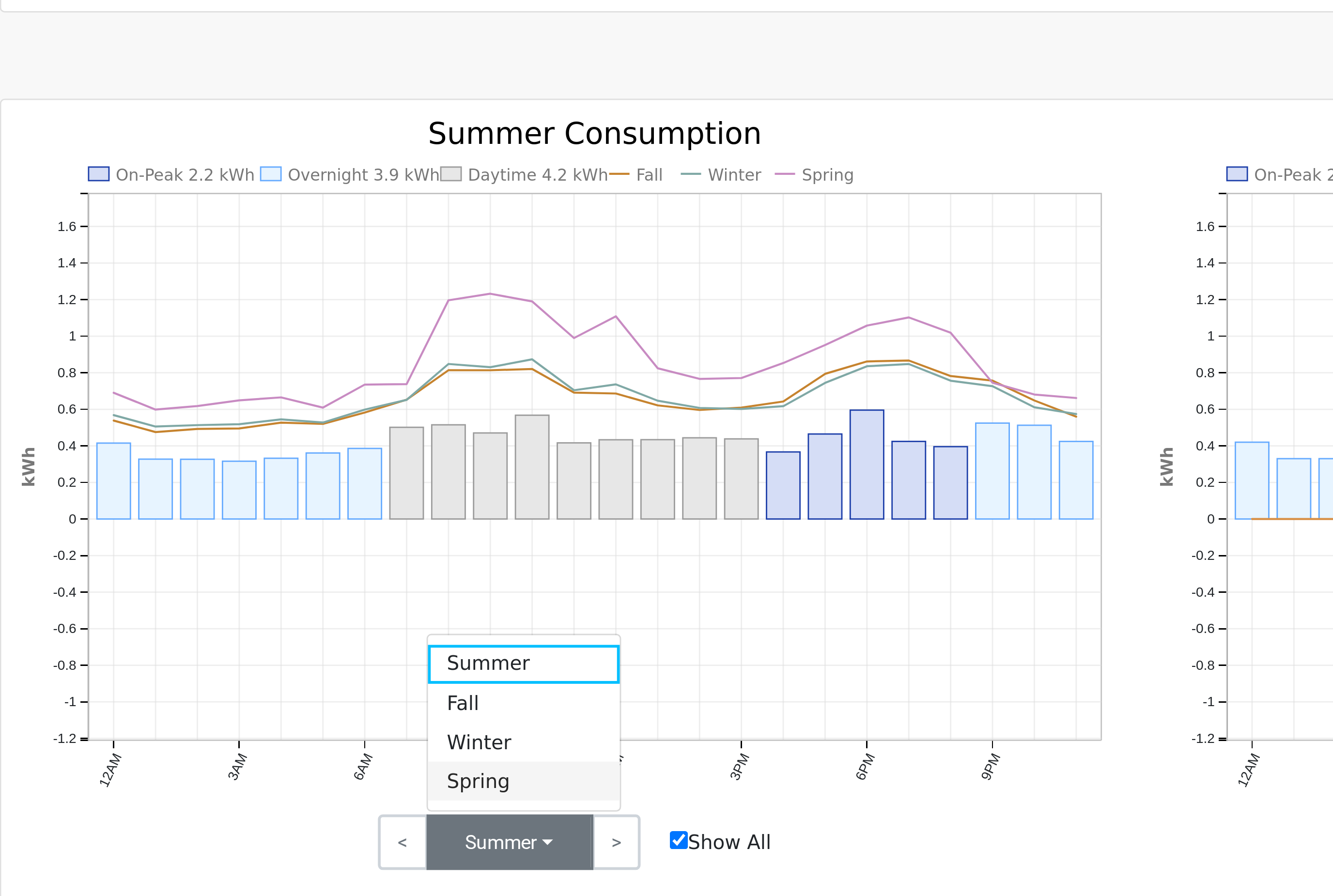
click at [273, 557] on link "Spring" at bounding box center [307, 563] width 68 height 14
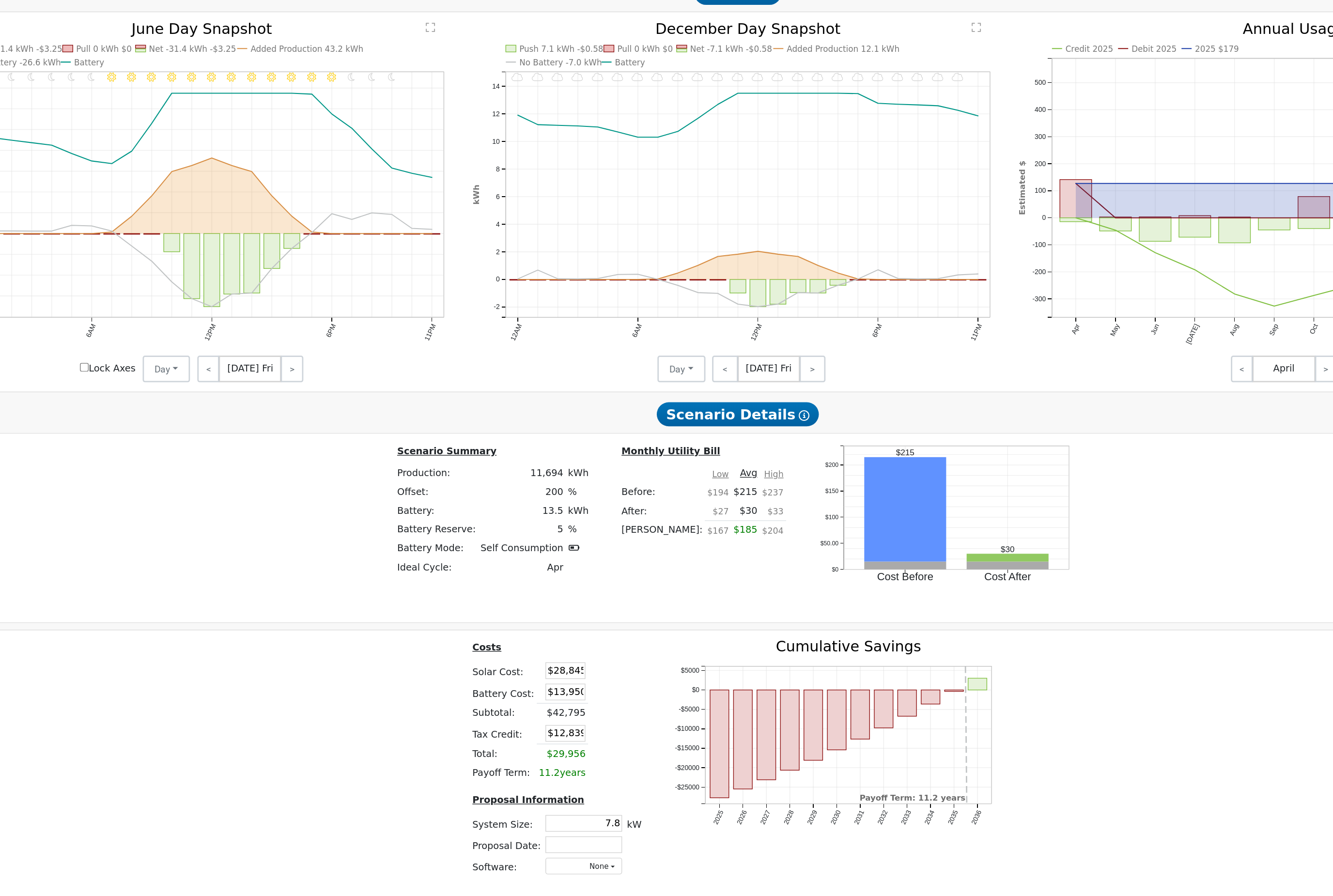
scroll to position [999, 0]
